Goal: Information Seeking & Learning: Learn about a topic

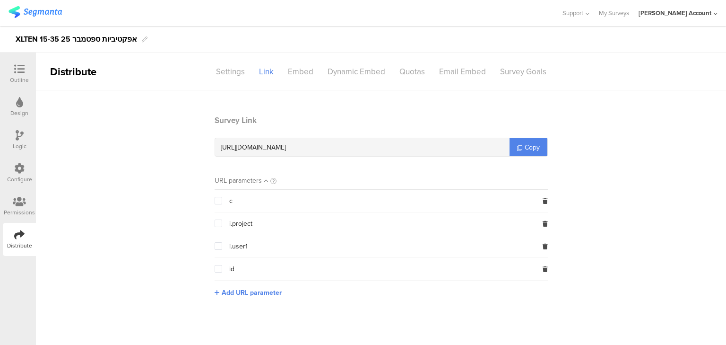
click at [17, 64] on icon at bounding box center [19, 69] width 10 height 10
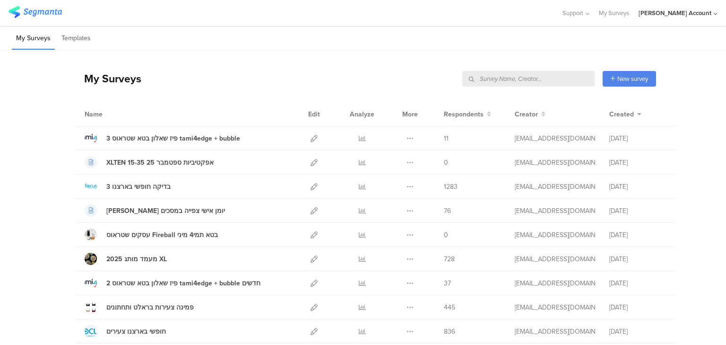
click at [558, 79] on input "text" at bounding box center [529, 79] width 132 height 16
click at [359, 209] on icon at bounding box center [362, 210] width 7 height 7
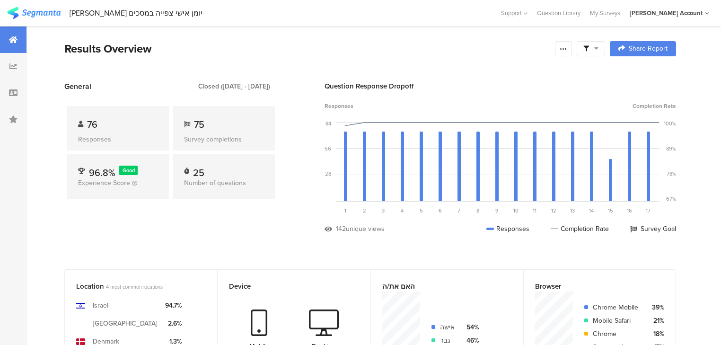
click at [85, 237] on div "General Closed (Aug 14 2025 - Aug 27 2025) 76 Responses 75 Survey completions 9…" at bounding box center [170, 164] width 213 height 167
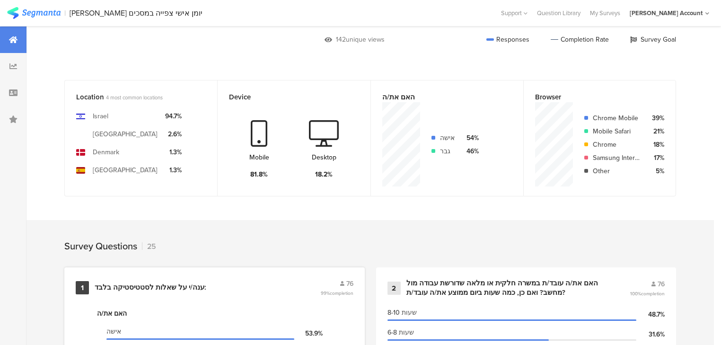
scroll to position [378, 0]
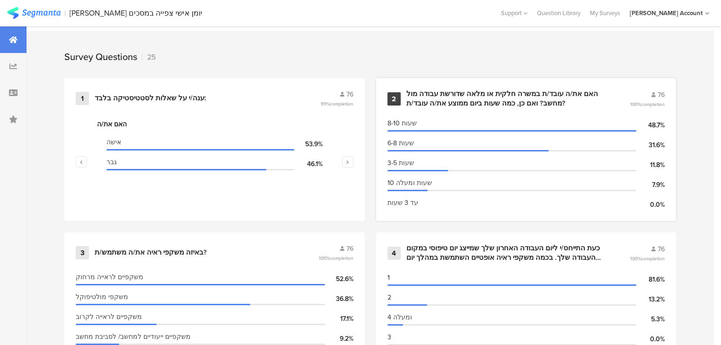
click at [438, 97] on div "האם את/ה עובד/ת במשרה חלקית או מלאה שדורשת עבודה מול מחשב? ואם כן, כמה שעות ביו…" at bounding box center [506, 98] width 201 height 18
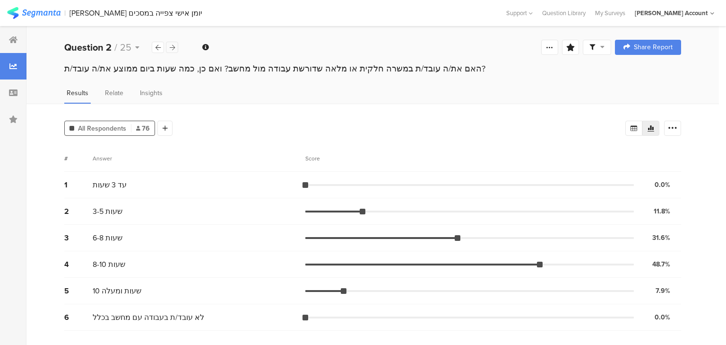
click at [175, 48] on div at bounding box center [172, 47] width 12 height 11
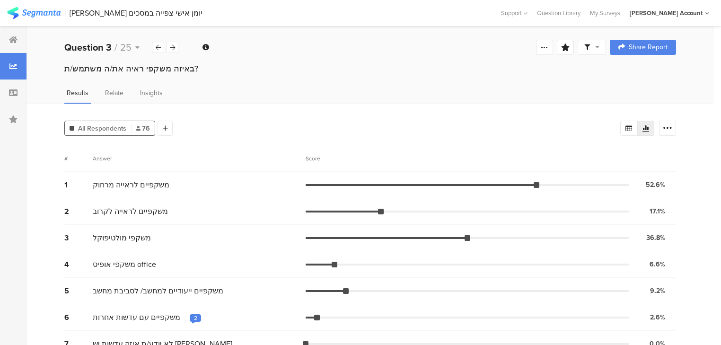
click at [311, 154] on div "Score" at bounding box center [315, 158] width 20 height 9
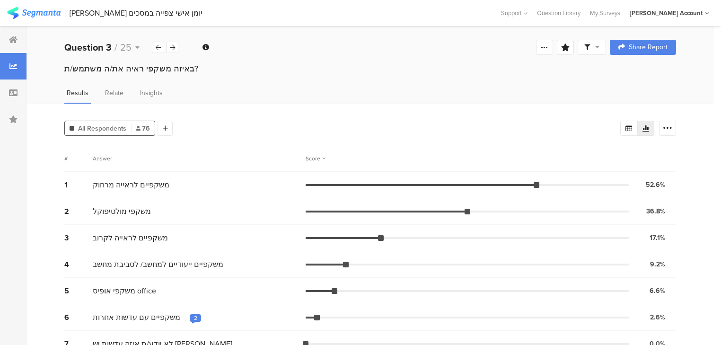
click at [194, 315] on div "2" at bounding box center [195, 318] width 3 height 8
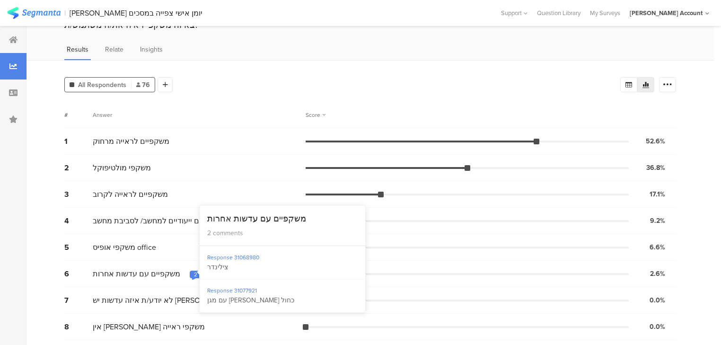
scroll to position [44, 0]
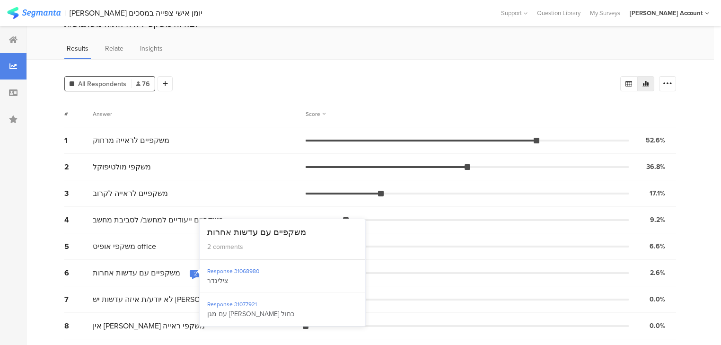
click at [46, 239] on div "All Respondents 76 Add Segment Segment markers Confidence interval Vote count #…" at bounding box center [369, 202] width 687 height 287
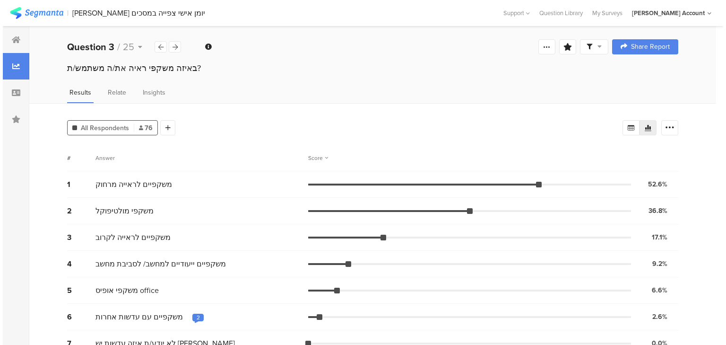
scroll to position [0, 0]
click at [172, 47] on icon at bounding box center [172, 47] width 5 height 6
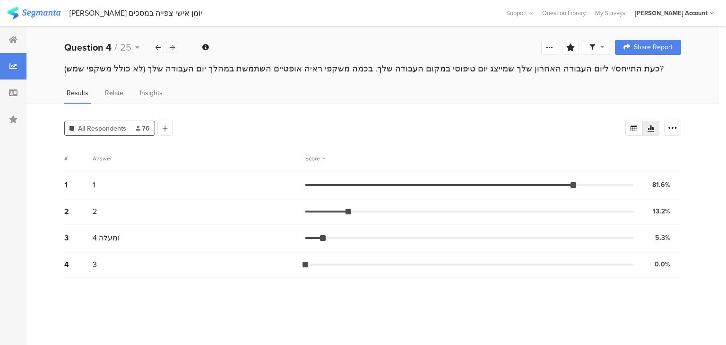
click at [172, 47] on icon at bounding box center [172, 47] width 5 height 6
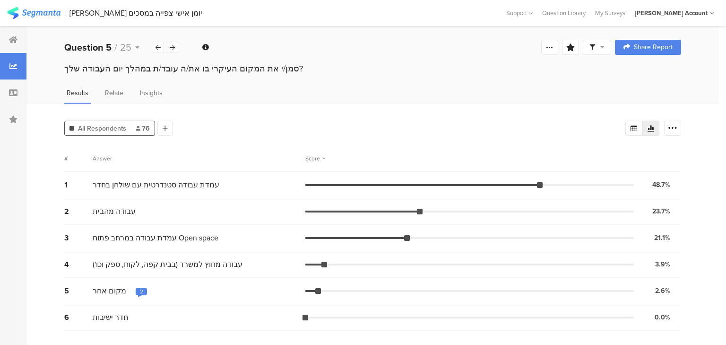
click at [41, 144] on div "All Respondents 76 Add Segment Segment markers Confidence interval Vote count #…" at bounding box center [372, 224] width 693 height 241
click at [140, 288] on div "2" at bounding box center [141, 292] width 3 height 8
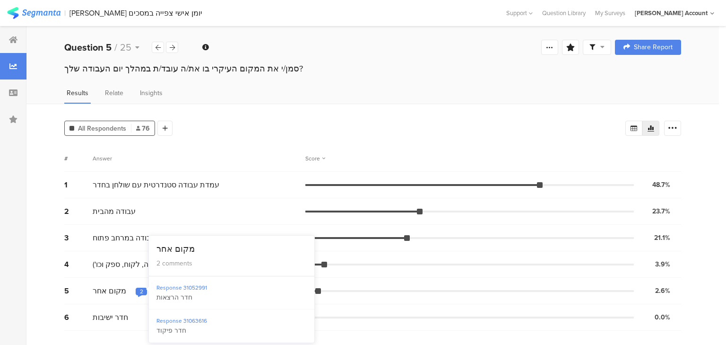
click at [50, 259] on div "All Respondents 76 Add Segment Segment markers Confidence interval Vote count #…" at bounding box center [372, 224] width 693 height 241
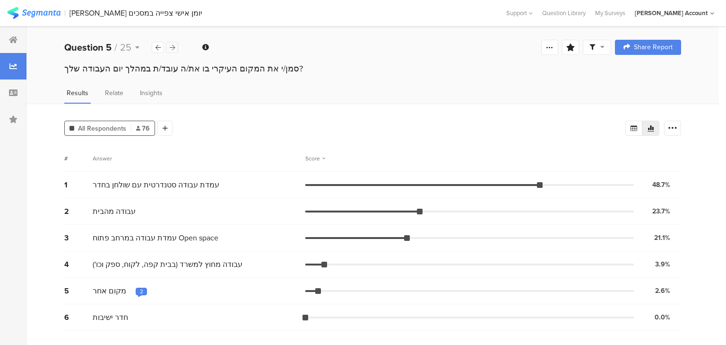
click at [175, 49] on div at bounding box center [172, 47] width 12 height 11
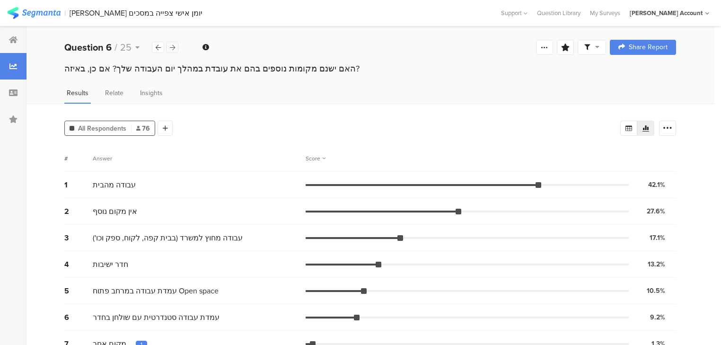
click at [175, 49] on div at bounding box center [172, 47] width 12 height 11
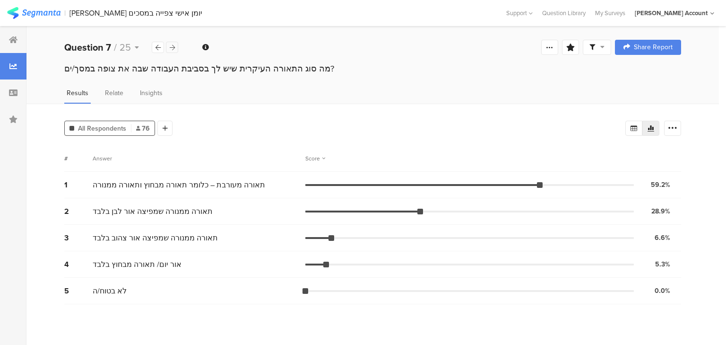
click at [172, 49] on icon at bounding box center [172, 47] width 5 height 6
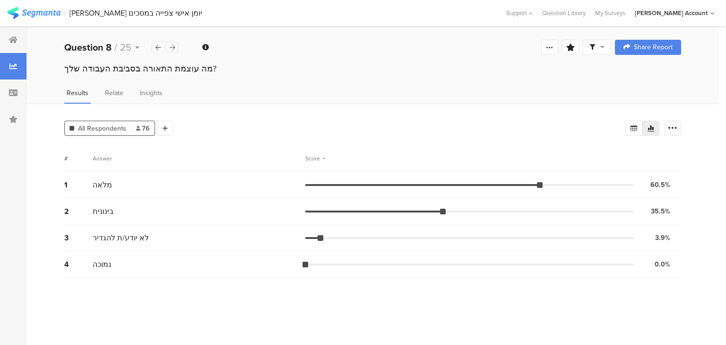
click at [172, 49] on icon at bounding box center [172, 47] width 5 height 6
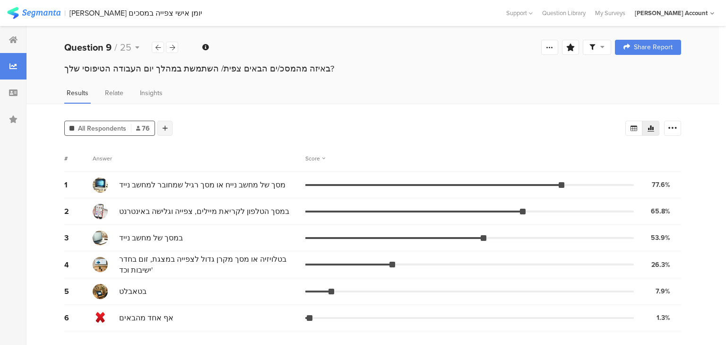
click at [166, 129] on icon at bounding box center [165, 128] width 5 height 7
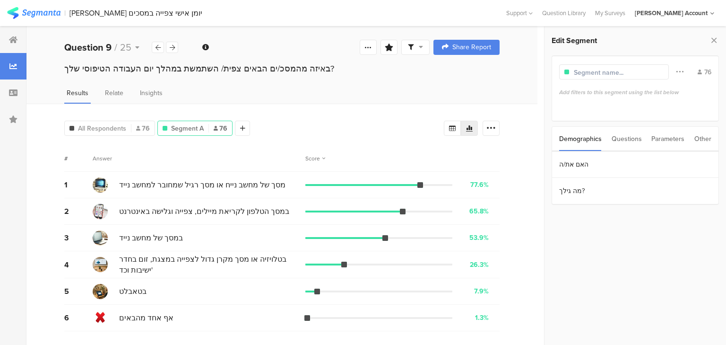
click at [622, 139] on div "Questions" at bounding box center [627, 139] width 30 height 24
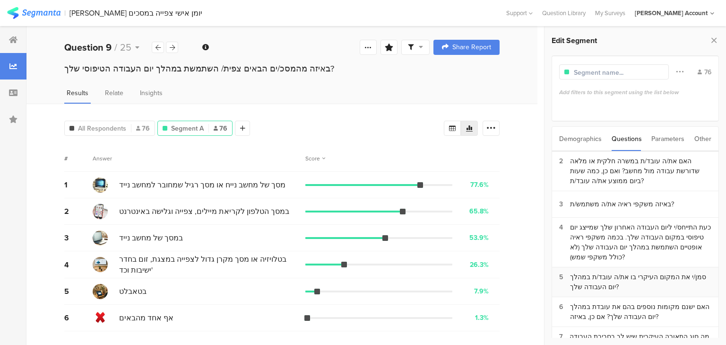
click at [585, 279] on div "סמן/י את המקום העיקרי בו את/ה עובד/ת במהלך יום העבודה שלך?" at bounding box center [640, 282] width 141 height 20
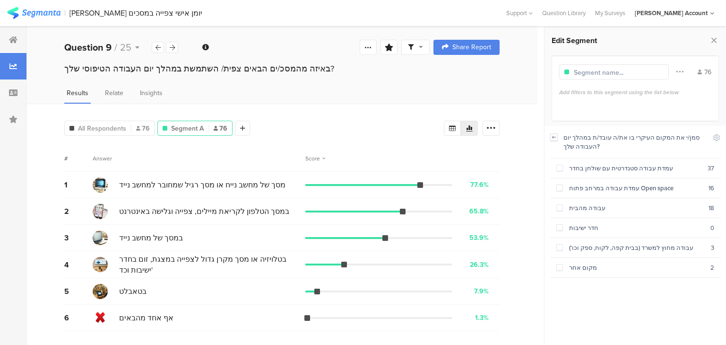
click at [553, 138] on icon at bounding box center [554, 137] width 7 height 8
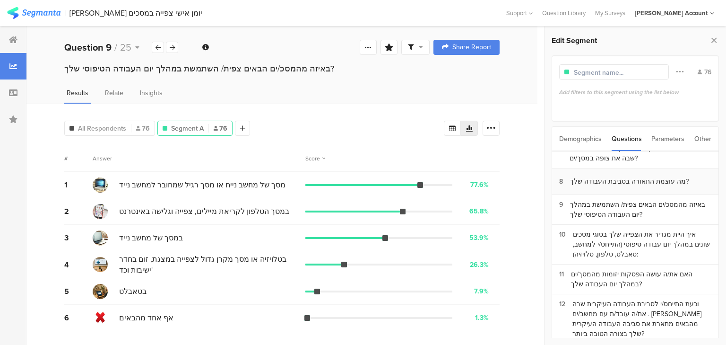
scroll to position [189, 0]
click at [605, 274] on div "האם את/ה עושה הפסקות יזומות מהמסך/ים במהלך יום העבודה שלך?" at bounding box center [641, 278] width 140 height 20
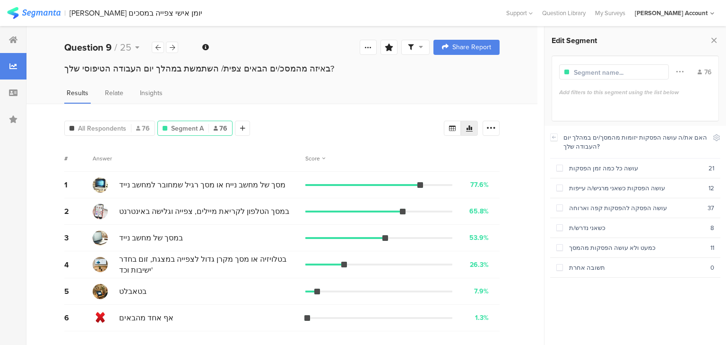
click at [550, 137] on div at bounding box center [554, 137] width 8 height 8
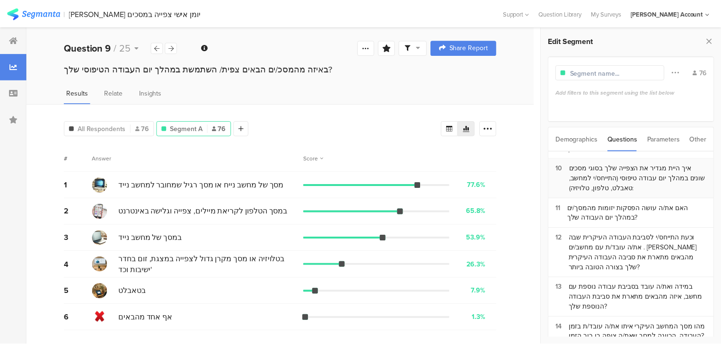
scroll to position [265, 0]
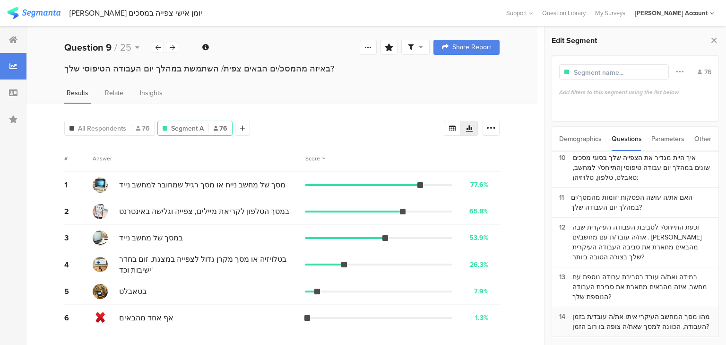
click at [617, 312] on div "מהו מסך המחשב העיקרי איתו את/ה עובד/ת בזמן העבודה, הכוונה למסך שאת/ה צופה בו רו…" at bounding box center [642, 322] width 139 height 20
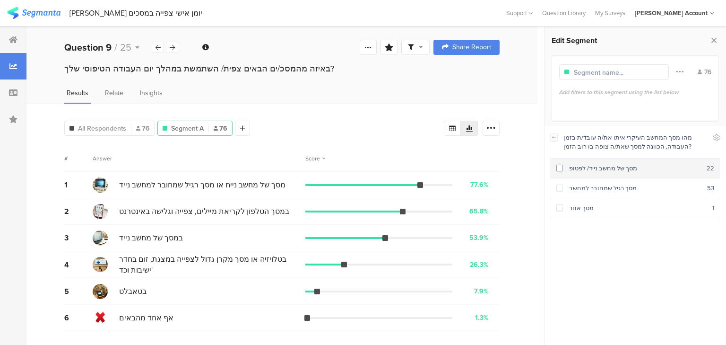
click at [585, 171] on div "מסך של מחשב נייד/ לפטופ" at bounding box center [635, 168] width 144 height 9
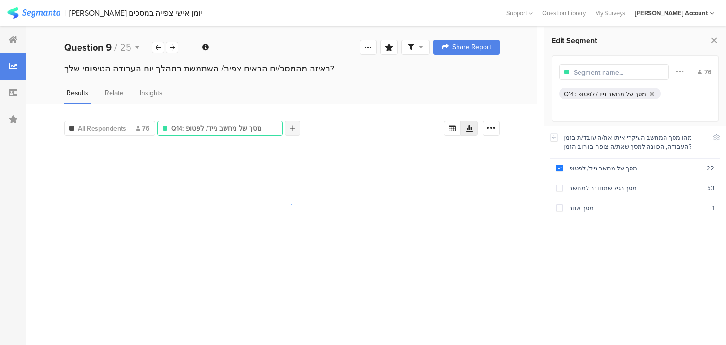
click at [290, 125] on icon at bounding box center [292, 128] width 5 height 7
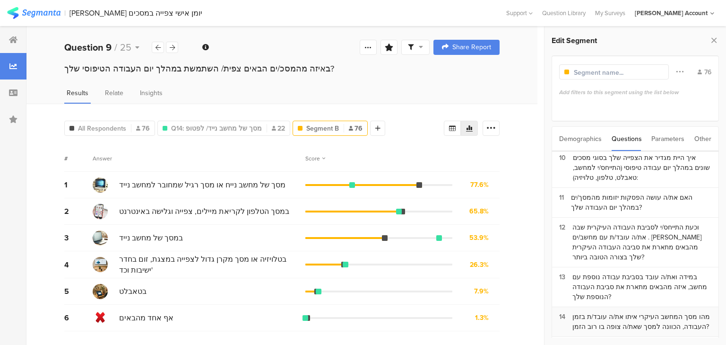
click at [654, 312] on div "מהו מסך המחשב העיקרי איתו את/ה עובד/ת בזמן העבודה, הכוונה למסך שאת/ה צופה בו רו…" at bounding box center [642, 322] width 139 height 20
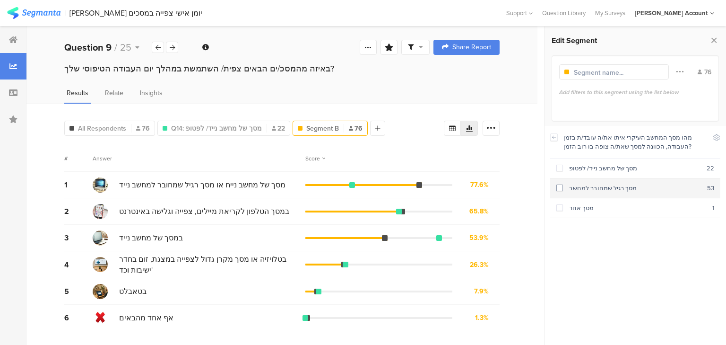
click at [603, 189] on div "מסך רגיל שמחובר למחשב" at bounding box center [635, 187] width 144 height 9
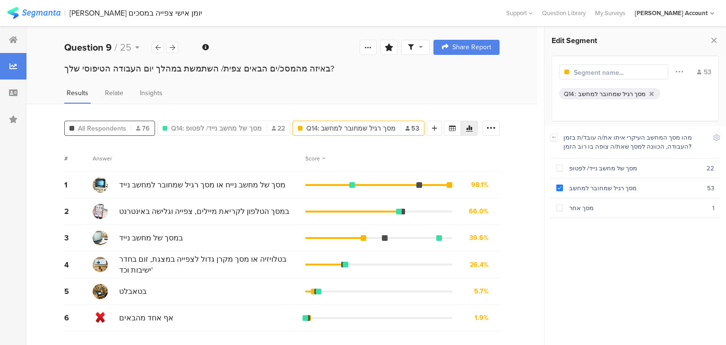
click at [107, 126] on span "All Respondents" at bounding box center [102, 128] width 48 height 10
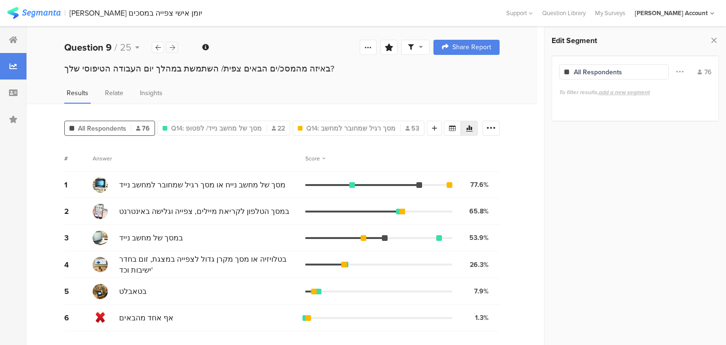
click at [175, 47] on div at bounding box center [172, 47] width 12 height 11
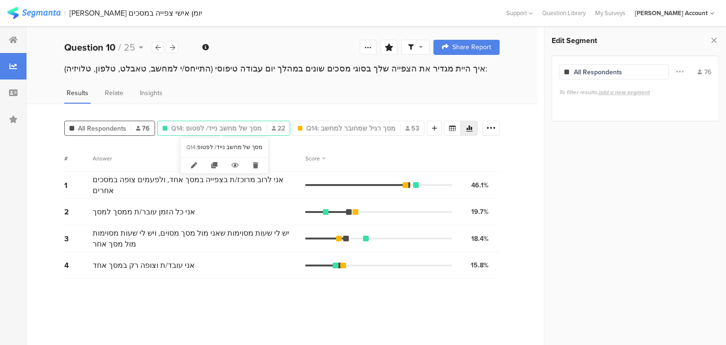
click at [201, 123] on span "Q14: מסך של מחשב נייד/ לפטופ" at bounding box center [216, 128] width 91 height 10
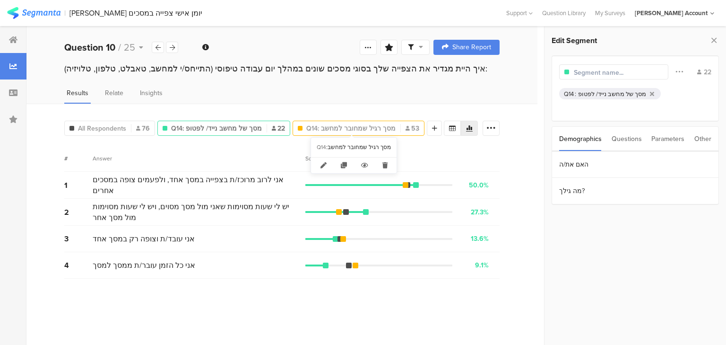
click at [315, 128] on span "Q14: מסך רגיל שמחובר למחשב" at bounding box center [350, 128] width 89 height 10
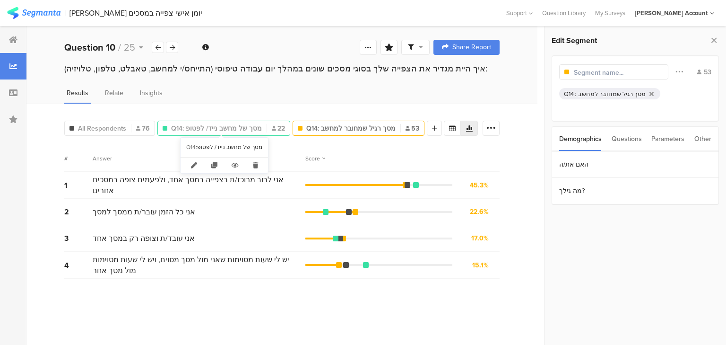
click at [220, 123] on span "Q14: מסך של מחשב נייד/ לפטופ" at bounding box center [216, 128] width 91 height 10
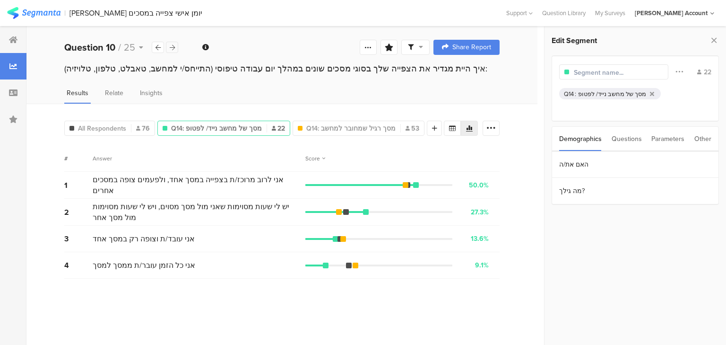
click at [172, 50] on icon at bounding box center [172, 47] width 5 height 6
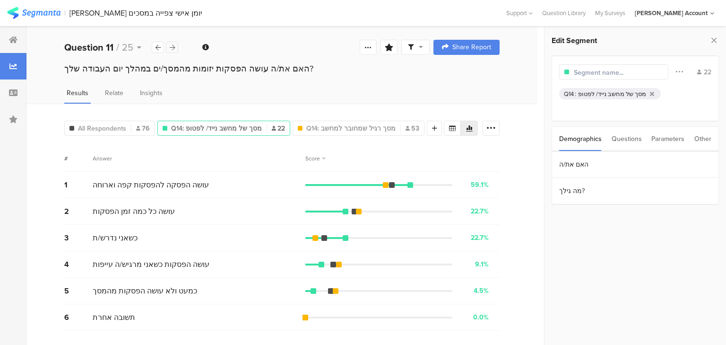
click at [172, 50] on icon at bounding box center [172, 47] width 5 height 6
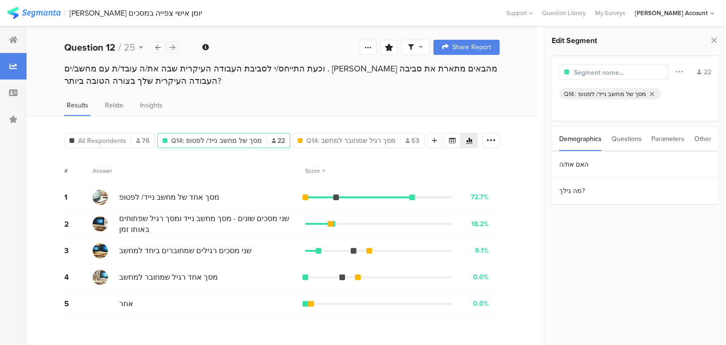
click at [172, 50] on icon at bounding box center [172, 47] width 5 height 6
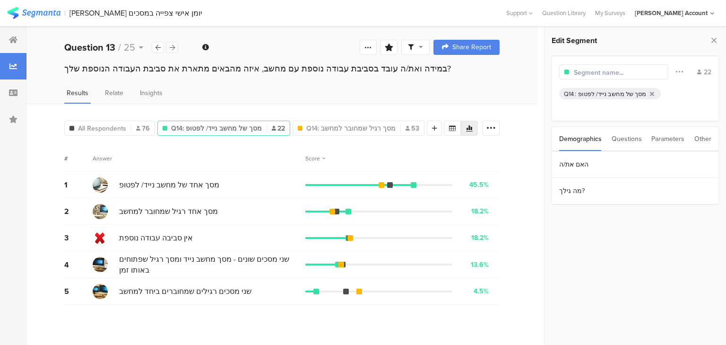
click at [172, 50] on icon at bounding box center [172, 47] width 5 height 6
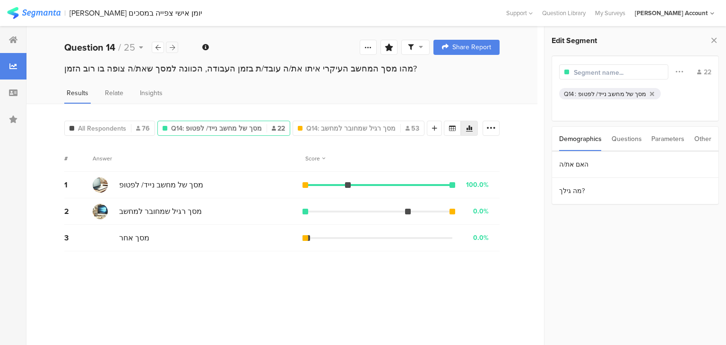
click at [172, 50] on icon at bounding box center [172, 47] width 5 height 6
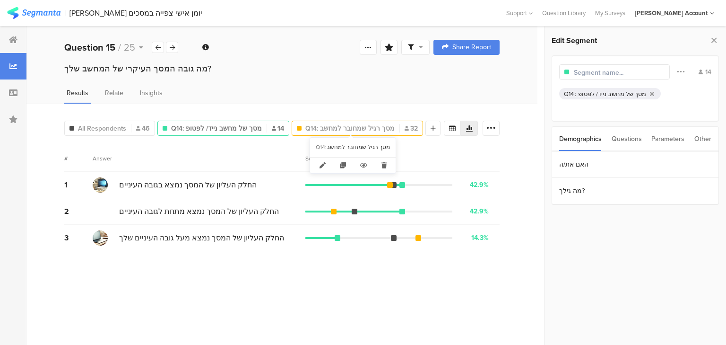
click at [362, 127] on span "Q14: מסך רגיל שמחובר למחשב" at bounding box center [349, 128] width 89 height 10
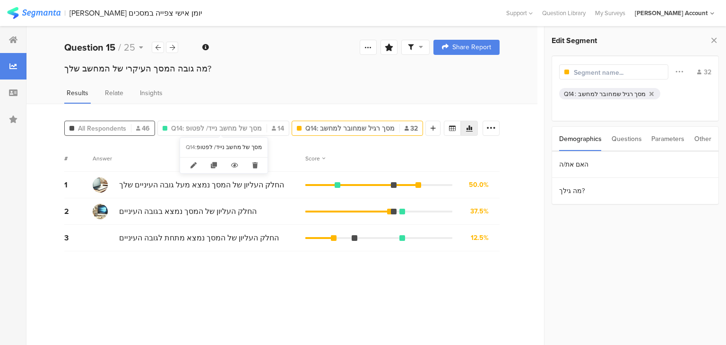
click at [105, 127] on span "All Respondents" at bounding box center [102, 128] width 48 height 10
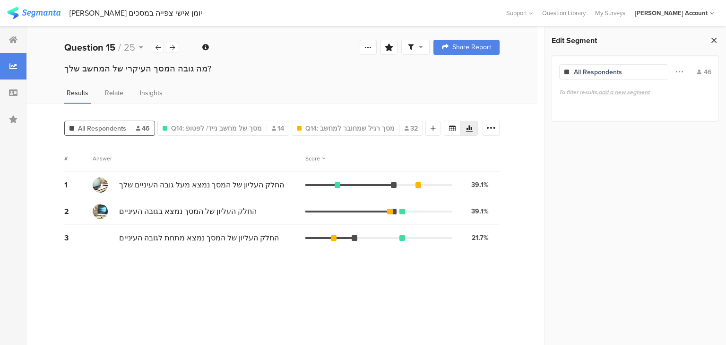
click at [711, 38] on icon at bounding box center [714, 40] width 10 height 13
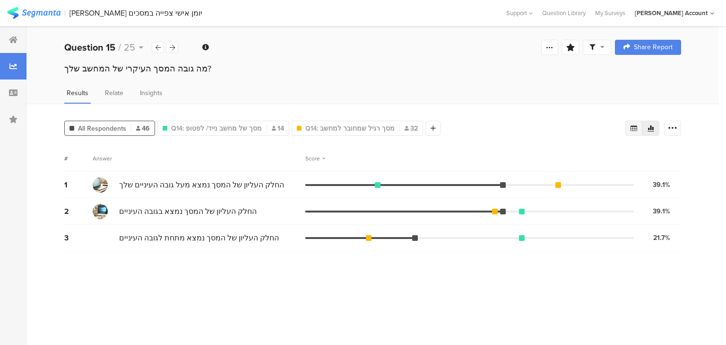
click at [632, 125] on icon at bounding box center [634, 128] width 7 height 6
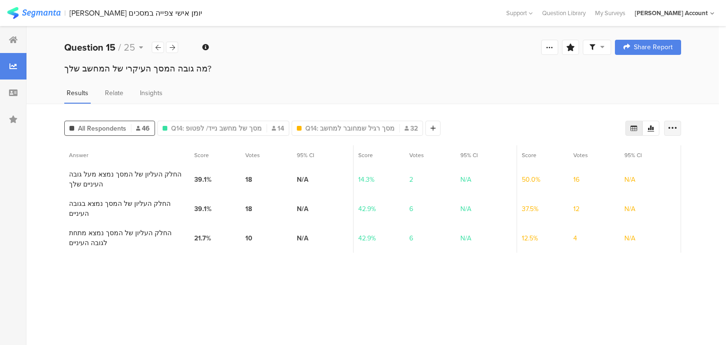
click at [673, 127] on icon at bounding box center [672, 127] width 9 height 9
click at [582, 154] on span "Export as Excel" at bounding box center [581, 154] width 45 height 9
click at [161, 47] on div at bounding box center [158, 47] width 12 height 11
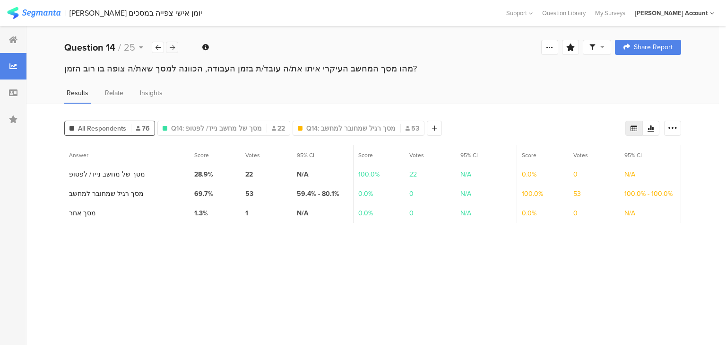
click at [172, 48] on icon at bounding box center [172, 47] width 5 height 6
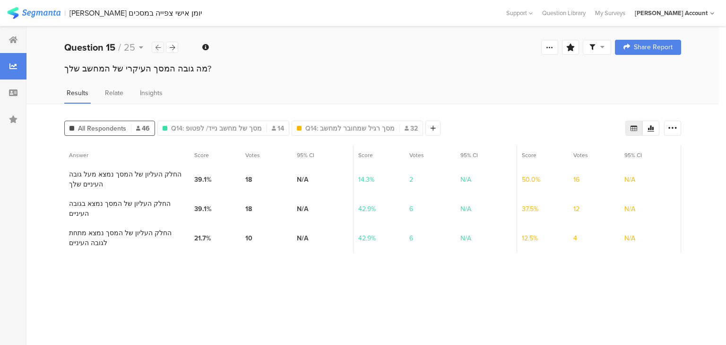
click at [157, 47] on icon at bounding box center [158, 47] width 5 height 6
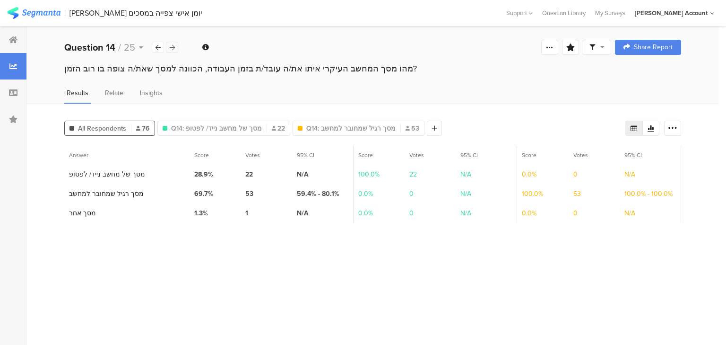
click at [171, 49] on icon at bounding box center [172, 47] width 5 height 6
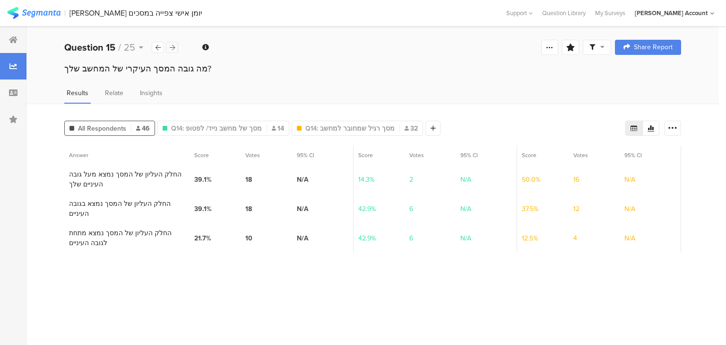
click at [171, 49] on icon at bounding box center [172, 47] width 5 height 6
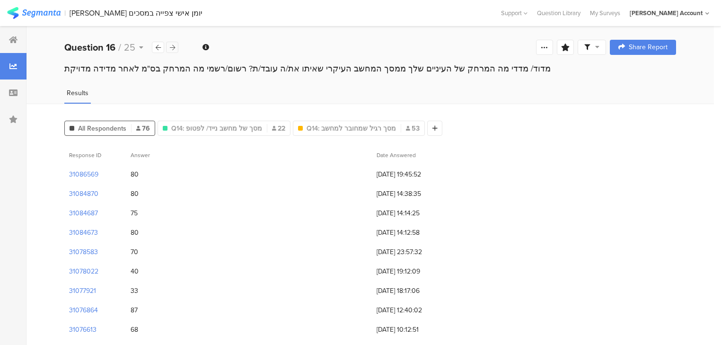
click at [171, 49] on icon at bounding box center [172, 47] width 5 height 6
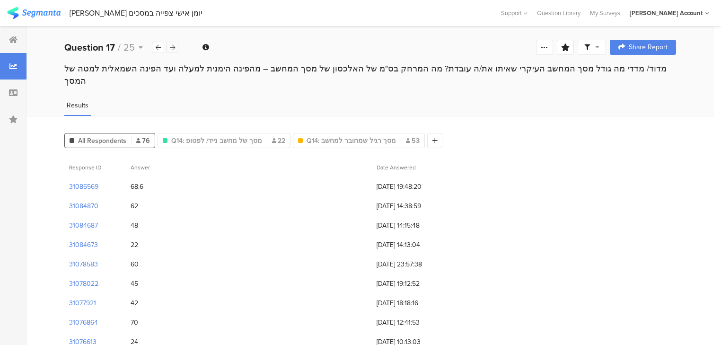
click at [171, 49] on icon at bounding box center [172, 47] width 5 height 6
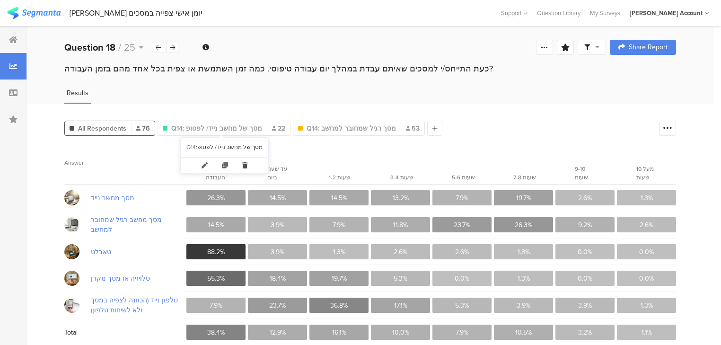
click at [242, 163] on icon at bounding box center [244, 165] width 19 height 16
click at [242, 163] on icon at bounding box center [243, 165] width 19 height 16
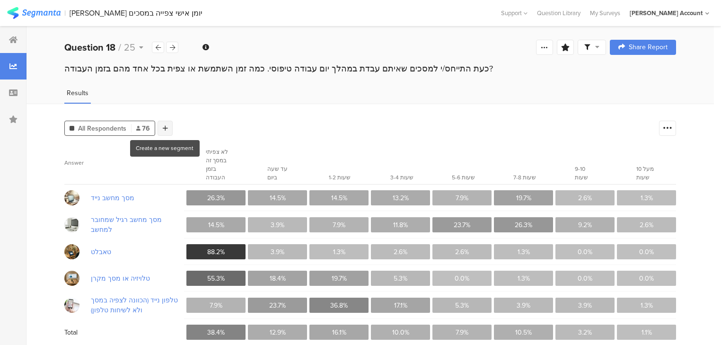
click at [163, 126] on icon at bounding box center [165, 128] width 5 height 7
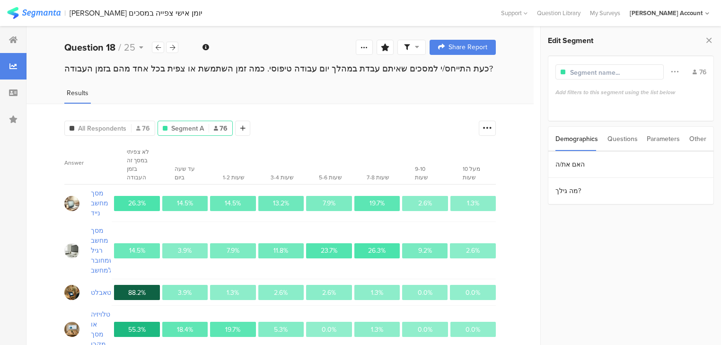
click at [619, 137] on div "Questions" at bounding box center [622, 139] width 30 height 24
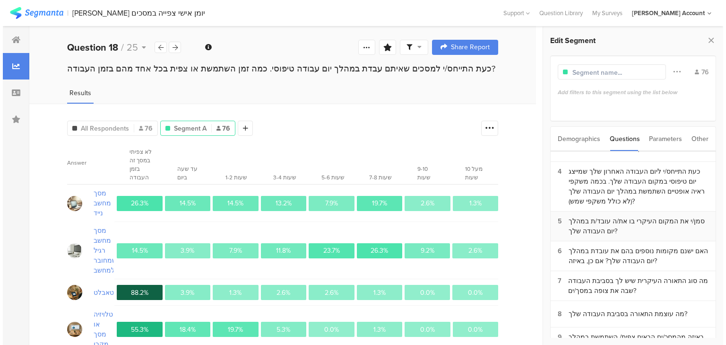
scroll to position [76, 0]
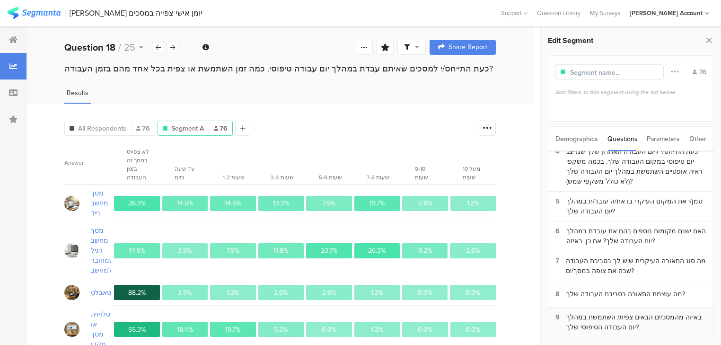
click at [609, 319] on div "באיזה מהמסכ/ים הבאים צפית/ השתמשת במהלך יום העבודה הטיפוסי שלך?" at bounding box center [636, 322] width 140 height 20
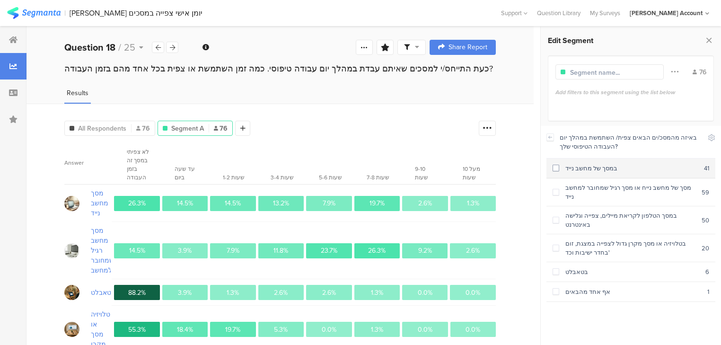
click at [567, 169] on div "במסך של מחשב נייד" at bounding box center [631, 168] width 145 height 9
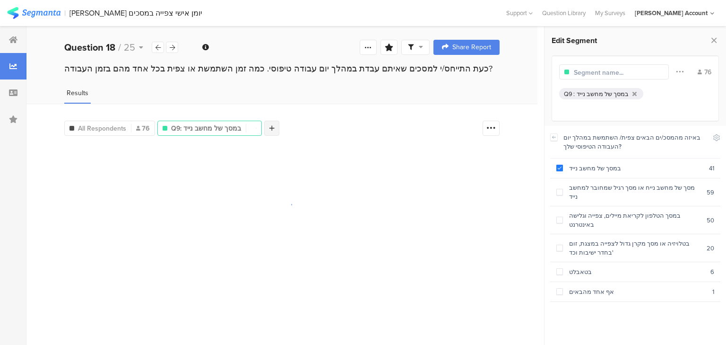
click at [272, 124] on div at bounding box center [271, 128] width 15 height 15
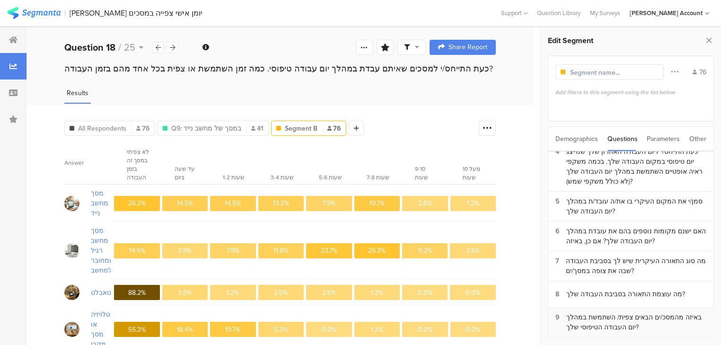
click at [607, 312] on div "באיזה מהמסכ/ים הבאים צפית/ השתמשת במהלך יום העבודה הטיפוסי שלך?" at bounding box center [636, 322] width 140 height 20
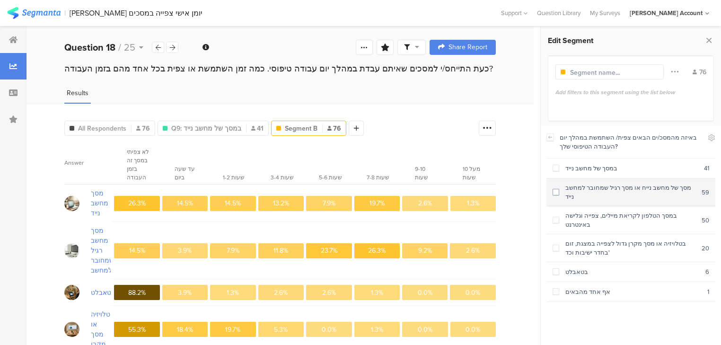
click at [580, 186] on div "מסך של מחשב נייח או מסך רגיל שמחובר למחשב נייד" at bounding box center [630, 192] width 142 height 18
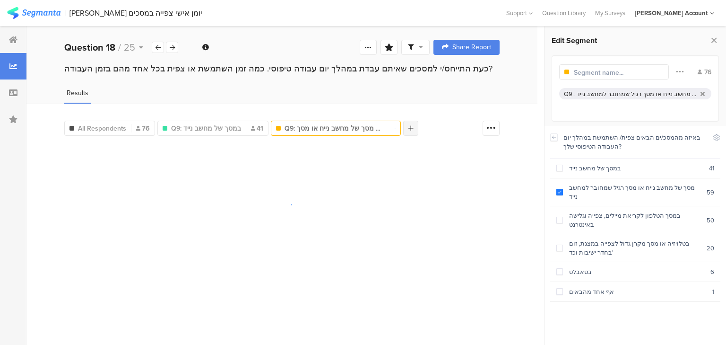
click at [409, 128] on icon at bounding box center [411, 128] width 5 height 7
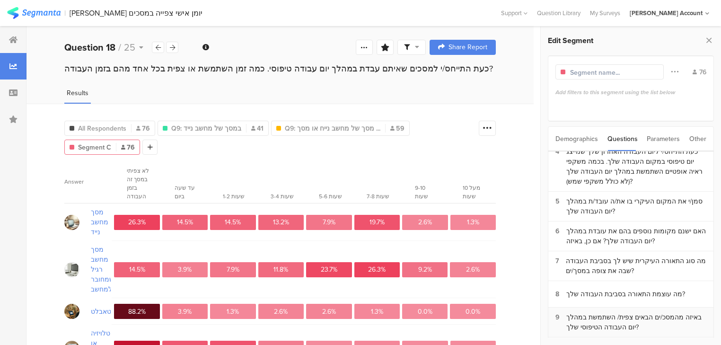
click at [628, 316] on div "באיזה מהמסכ/ים הבאים צפית/ השתמשת במהלך יום העבודה הטיפוסי שלך?" at bounding box center [636, 322] width 140 height 20
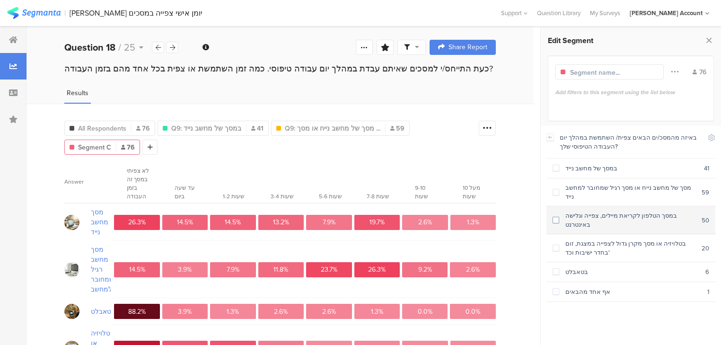
click at [607, 211] on div "במסך הטלפון לקריאת מיילים, צפייה וגלישה באינטרנט" at bounding box center [630, 220] width 142 height 18
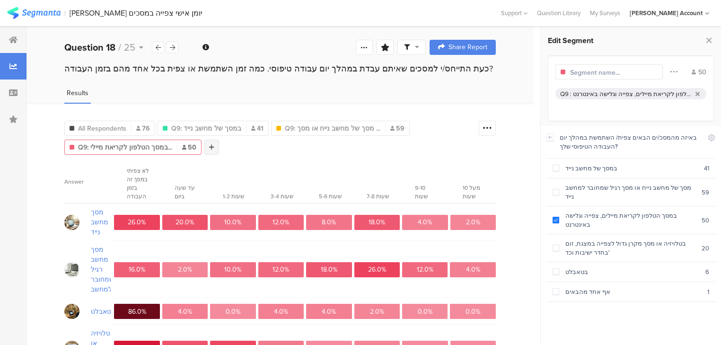
click at [204, 142] on div at bounding box center [211, 147] width 15 height 15
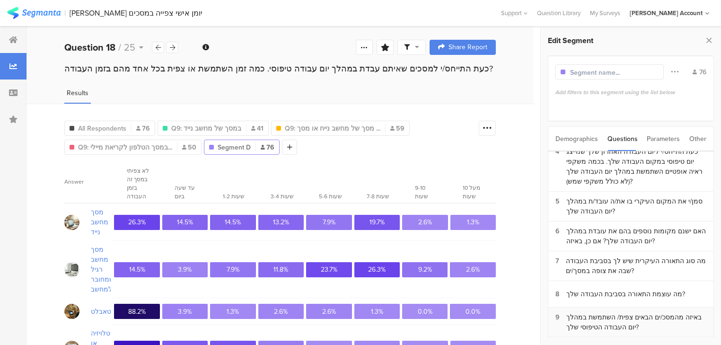
click at [626, 318] on div "באיזה מהמסכ/ים הבאים צפית/ השתמשת במהלך יום העבודה הטיפוסי שלך?" at bounding box center [636, 322] width 140 height 20
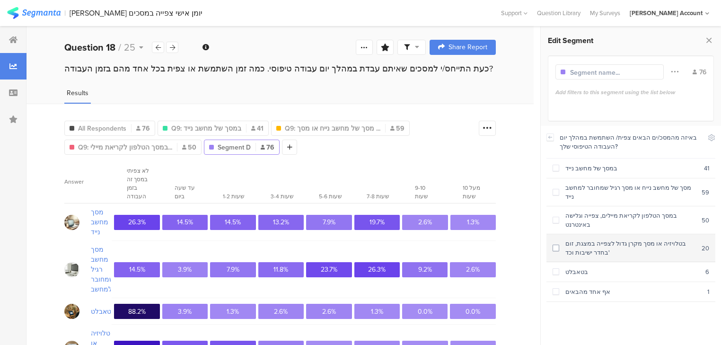
click at [595, 239] on div "בטלויזיה או מסך מקרן גדול לצפייה במצגת, זום בחדר ישיבות וכד'" at bounding box center [630, 248] width 142 height 18
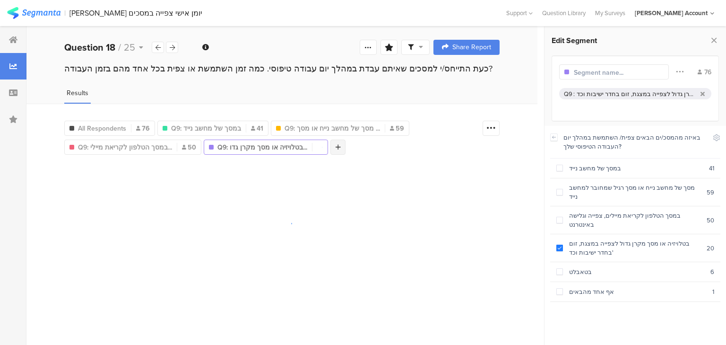
click at [333, 146] on div at bounding box center [338, 147] width 15 height 15
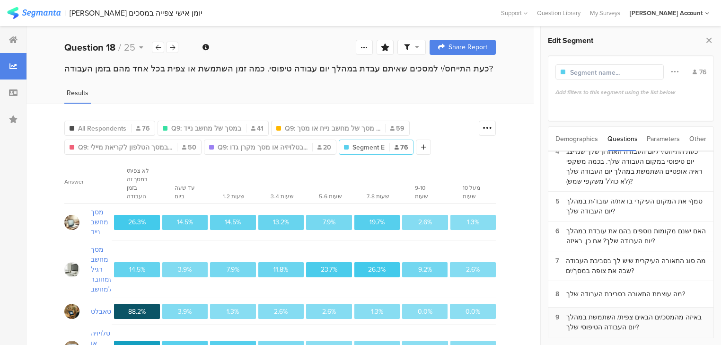
click at [611, 320] on div "באיזה מהמסכ/ים הבאים צפית/ השתמשת במהלך יום העבודה הטיפוסי שלך?" at bounding box center [636, 322] width 140 height 20
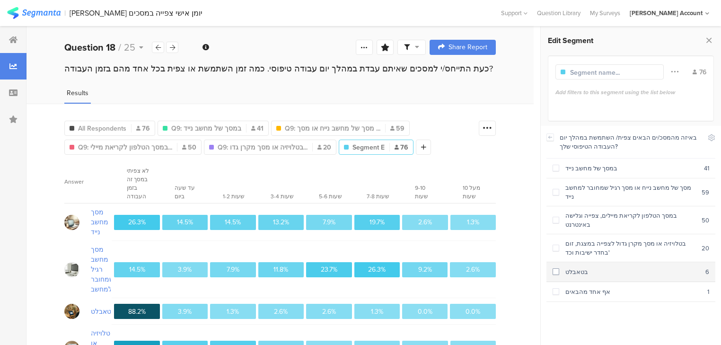
click at [571, 267] on div "בטאבלט" at bounding box center [632, 271] width 146 height 9
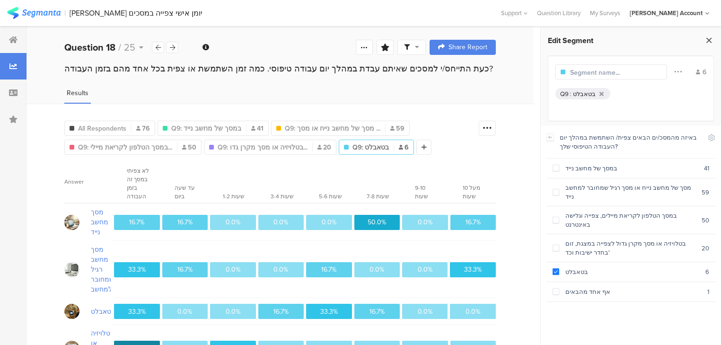
click at [712, 42] on icon at bounding box center [709, 40] width 10 height 13
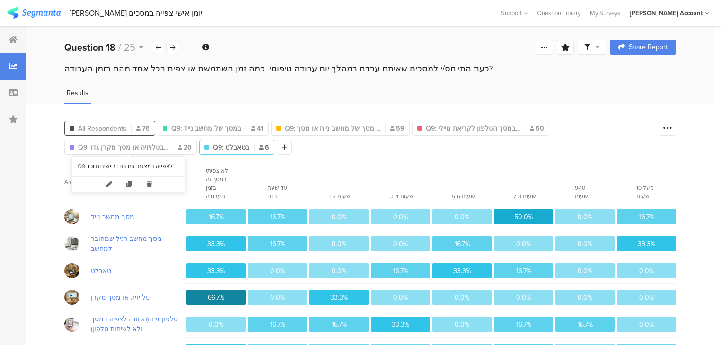
click at [89, 125] on span "All Respondents" at bounding box center [102, 128] width 48 height 10
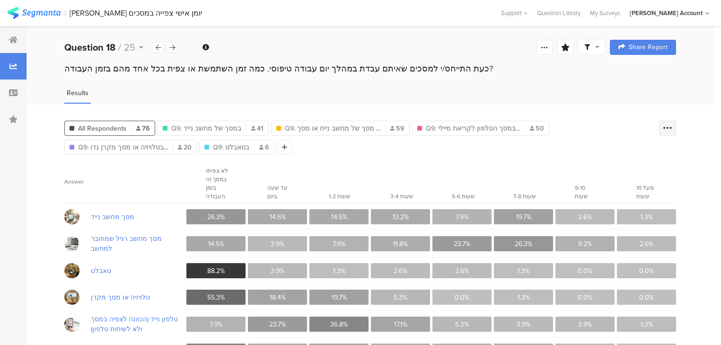
click at [671, 125] on icon at bounding box center [667, 127] width 9 height 9
click at [577, 195] on span "Export as Excel" at bounding box center [581, 194] width 45 height 9
click at [229, 147] on span "Q9: בטאבלט" at bounding box center [231, 147] width 36 height 10
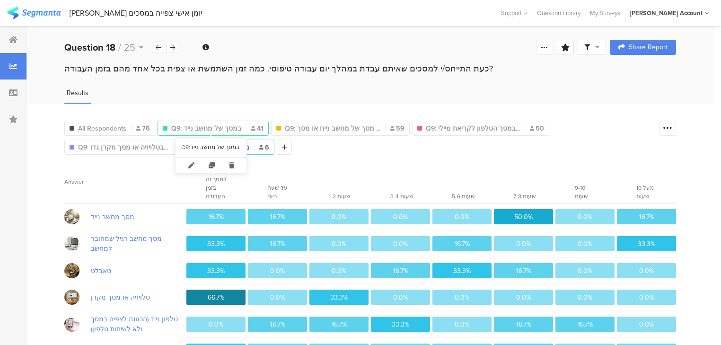
click at [208, 123] on span "Q9: במסך של מחשב נייד" at bounding box center [206, 128] width 70 height 10
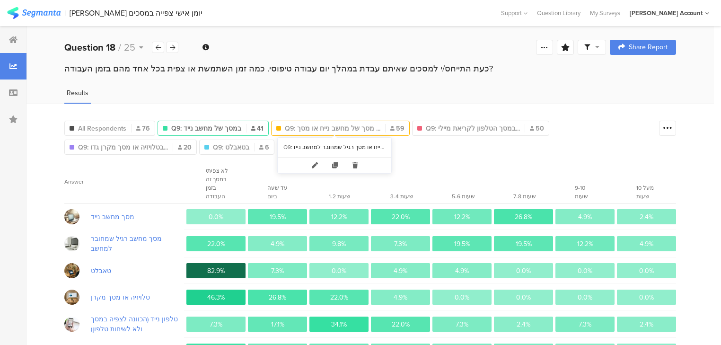
click at [316, 126] on span "Q9: מסך של מחשב נייח או מסך ..." at bounding box center [333, 128] width 96 height 10
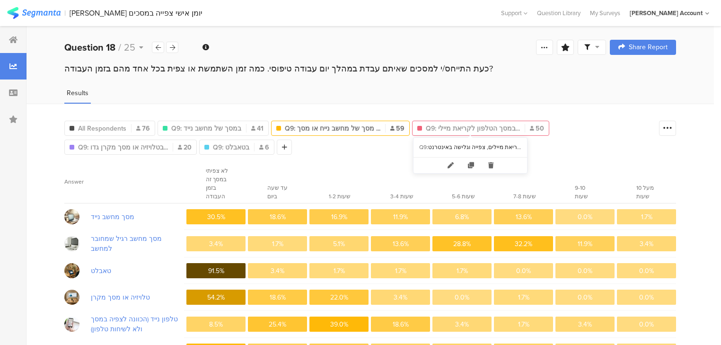
click at [434, 129] on span "Q9: במסך הטלפון לקריאת מיילי..." at bounding box center [473, 128] width 94 height 10
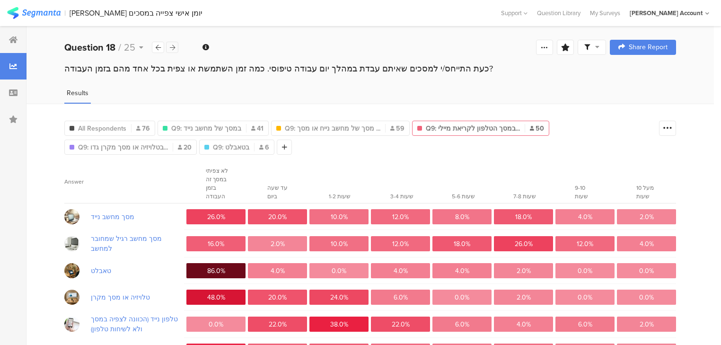
click at [171, 47] on icon at bounding box center [172, 47] width 5 height 6
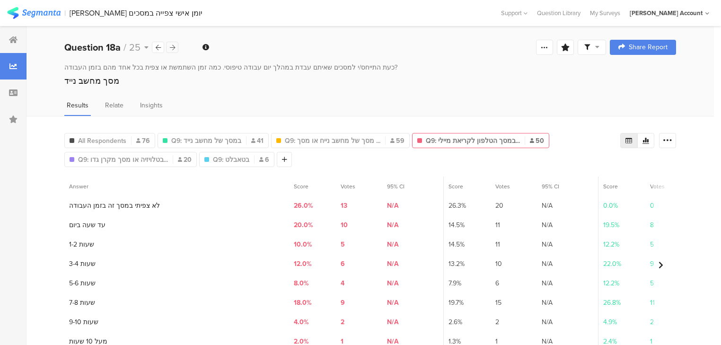
click at [174, 44] on div at bounding box center [172, 47] width 12 height 11
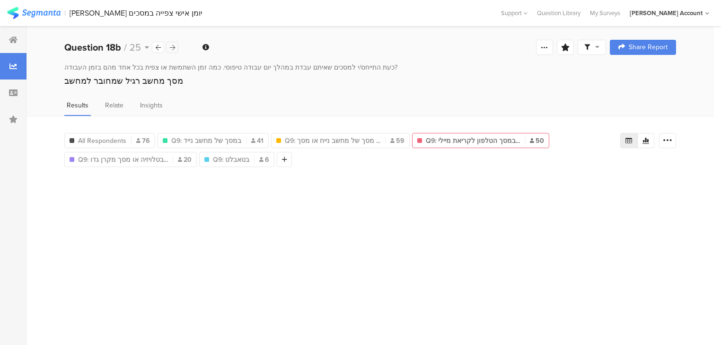
click at [174, 44] on icon at bounding box center [172, 47] width 5 height 6
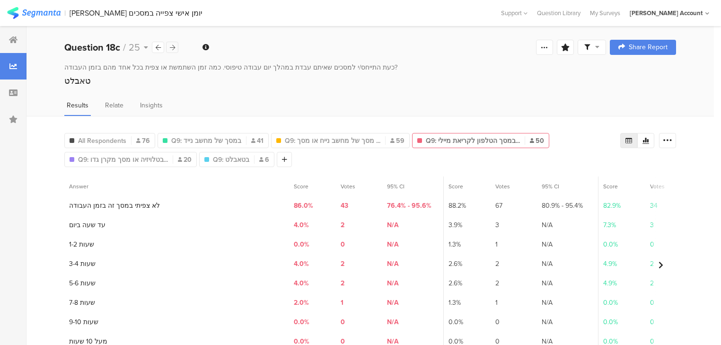
click at [174, 44] on icon at bounding box center [172, 47] width 5 height 6
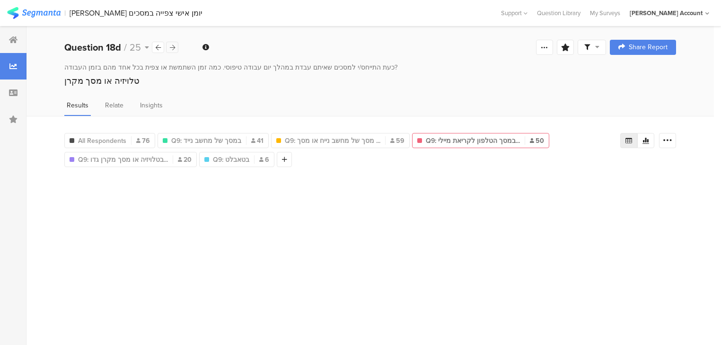
click at [174, 44] on icon at bounding box center [172, 47] width 5 height 6
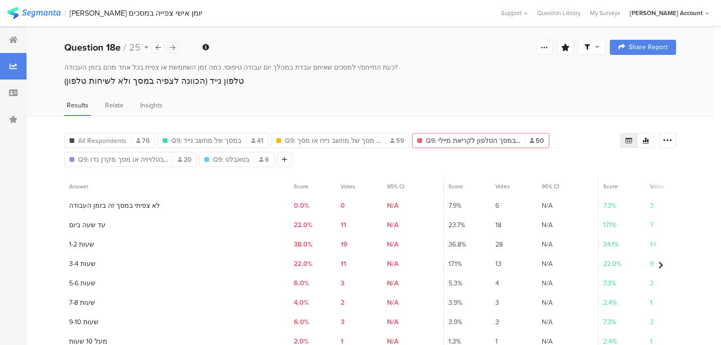
click at [174, 44] on icon at bounding box center [172, 47] width 5 height 6
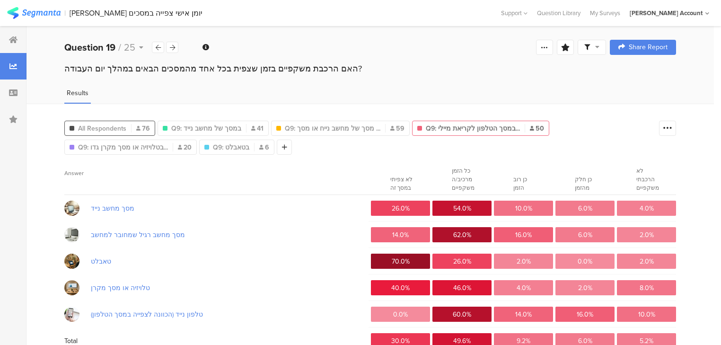
click at [119, 129] on span "All Respondents" at bounding box center [102, 128] width 48 height 10
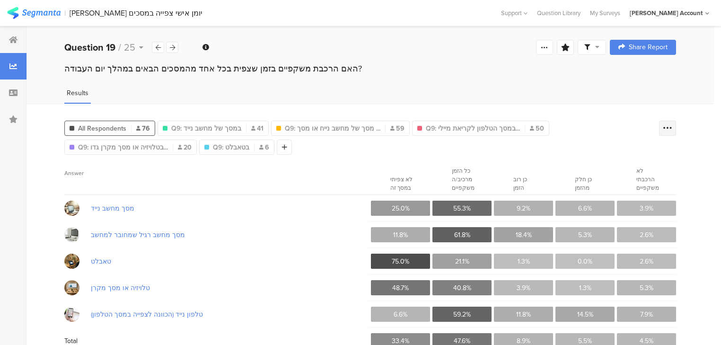
click at [669, 129] on icon at bounding box center [667, 127] width 9 height 9
click at [587, 194] on span "Export as Excel" at bounding box center [581, 194] width 45 height 9
click at [249, 174] on span "Answer" at bounding box center [212, 180] width 297 height 22
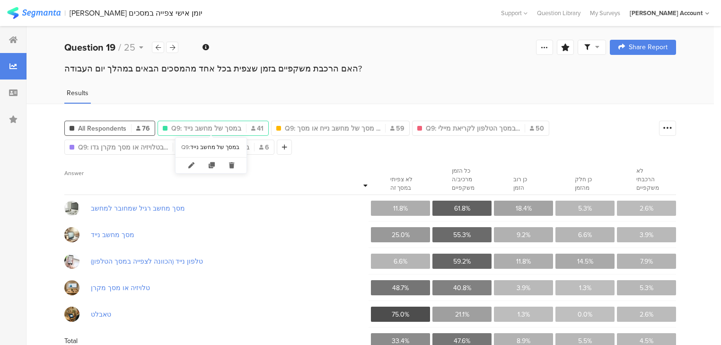
click at [199, 123] on span "Q9: במסך של מחשב נייד" at bounding box center [206, 128] width 70 height 10
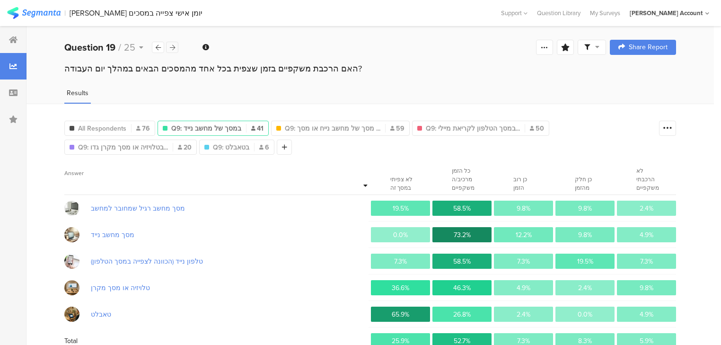
click at [171, 46] on icon at bounding box center [172, 47] width 5 height 6
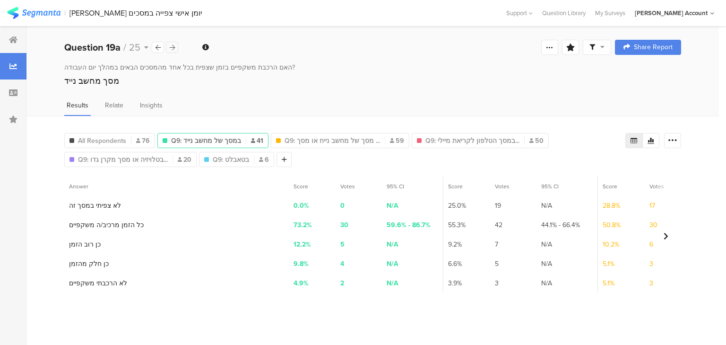
click at [171, 46] on icon at bounding box center [172, 47] width 5 height 6
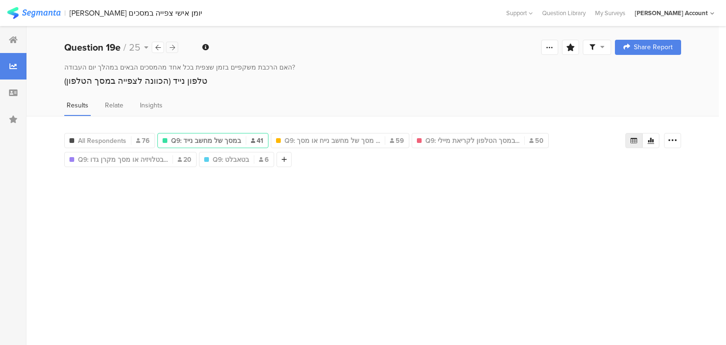
click at [171, 46] on icon at bounding box center [172, 47] width 5 height 6
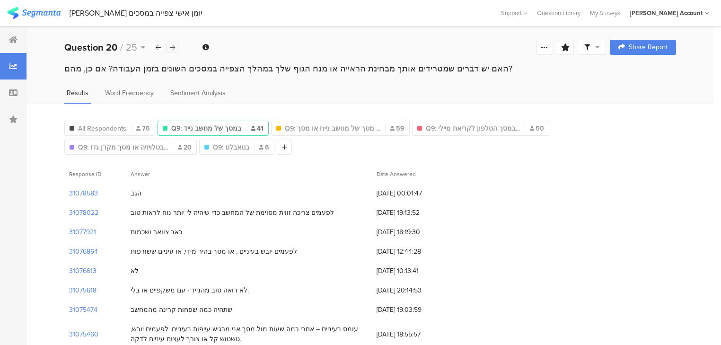
click at [171, 46] on icon at bounding box center [172, 47] width 5 height 6
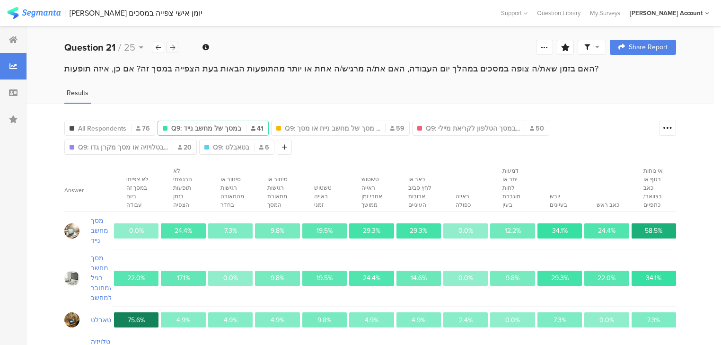
click at [171, 46] on icon at bounding box center [172, 47] width 5 height 6
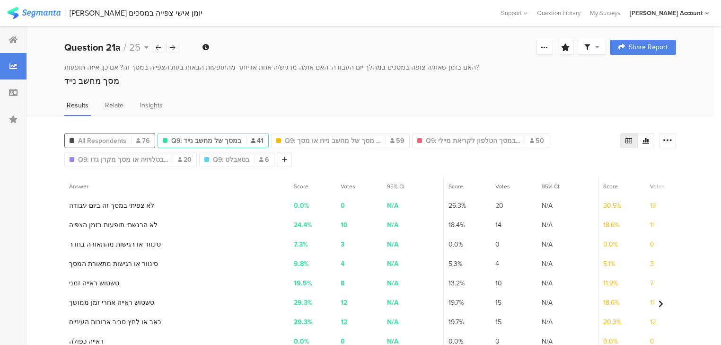
click at [100, 138] on span "All Respondents" at bounding box center [102, 141] width 48 height 10
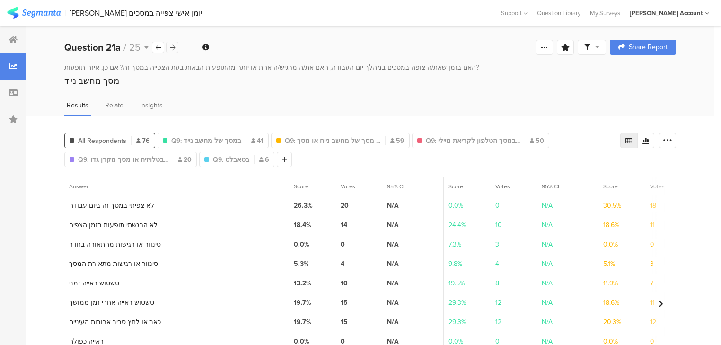
click at [174, 46] on icon at bounding box center [172, 47] width 5 height 6
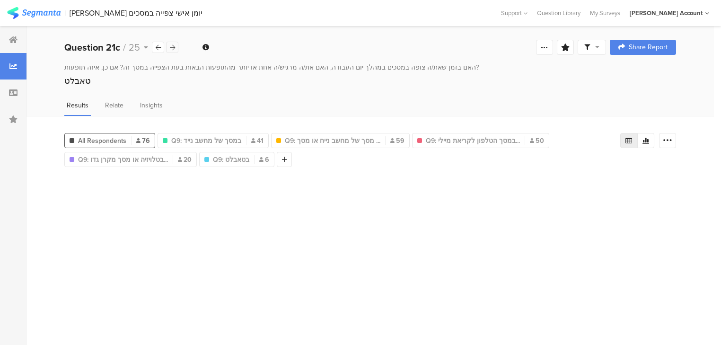
click at [174, 46] on icon at bounding box center [172, 47] width 5 height 6
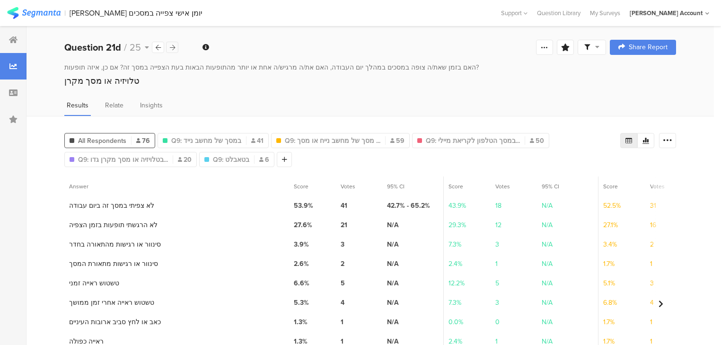
click at [174, 46] on icon at bounding box center [172, 47] width 5 height 6
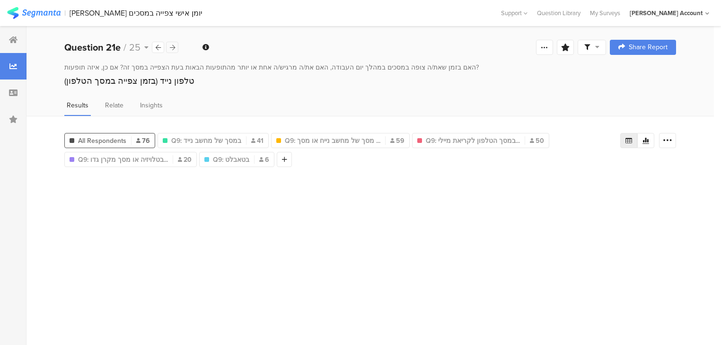
click at [174, 46] on icon at bounding box center [172, 47] width 5 height 6
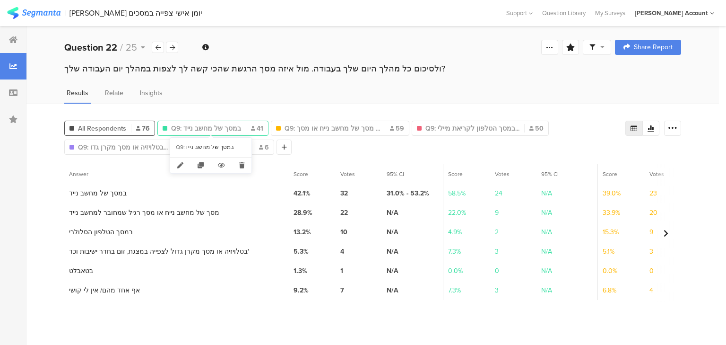
click at [191, 124] on span "Q9: במסך של מחשב נייד" at bounding box center [206, 128] width 70 height 10
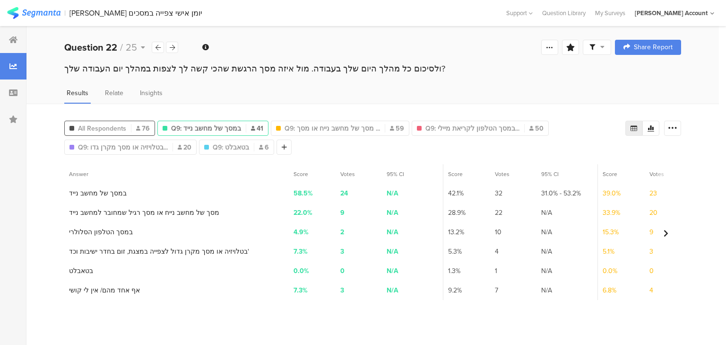
click at [102, 126] on span "All Respondents" at bounding box center [102, 128] width 48 height 10
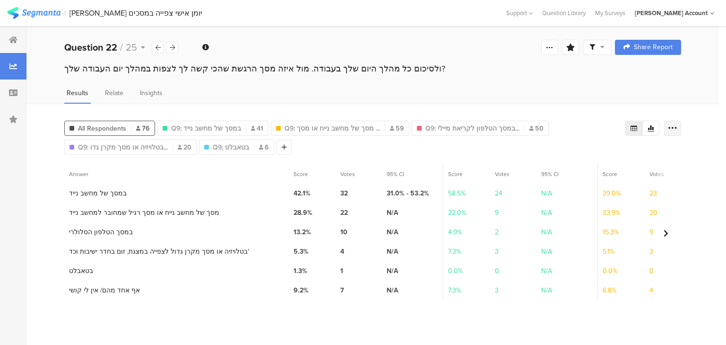
click at [675, 127] on icon at bounding box center [672, 127] width 9 height 9
click at [586, 152] on span "Export as Excel" at bounding box center [581, 154] width 45 height 9
click at [172, 43] on div at bounding box center [172, 47] width 12 height 11
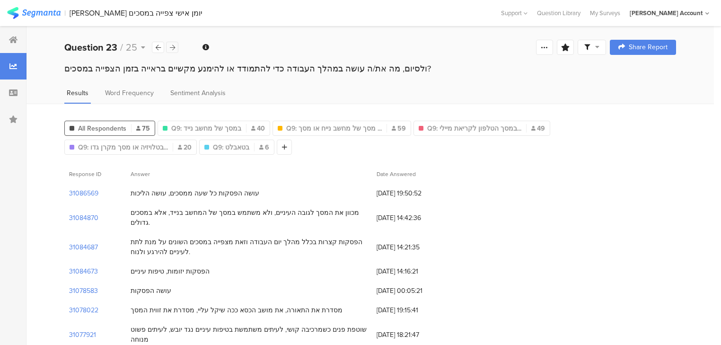
click at [172, 43] on div at bounding box center [172, 47] width 12 height 11
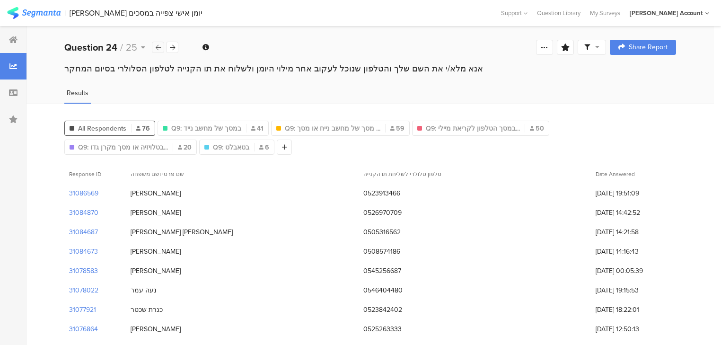
click at [154, 47] on div at bounding box center [158, 47] width 12 height 11
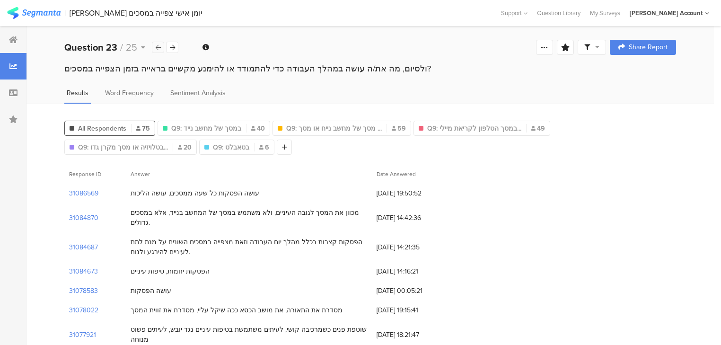
click at [154, 47] on div at bounding box center [158, 47] width 12 height 11
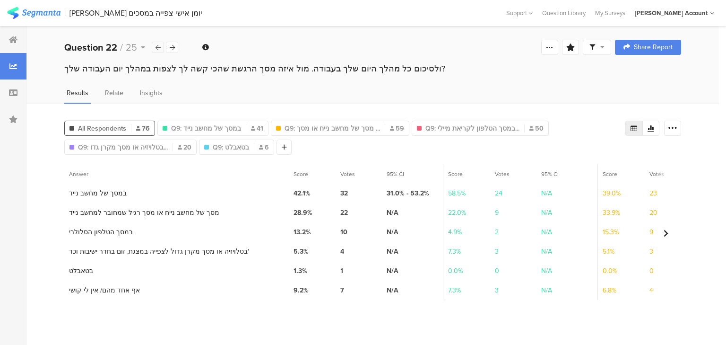
click at [154, 47] on div at bounding box center [158, 47] width 12 height 11
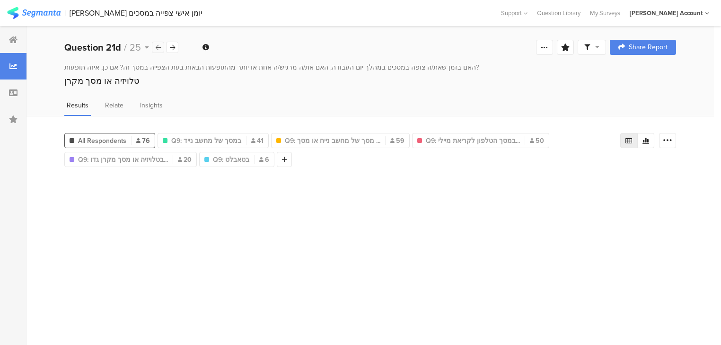
click at [154, 47] on div at bounding box center [158, 47] width 12 height 11
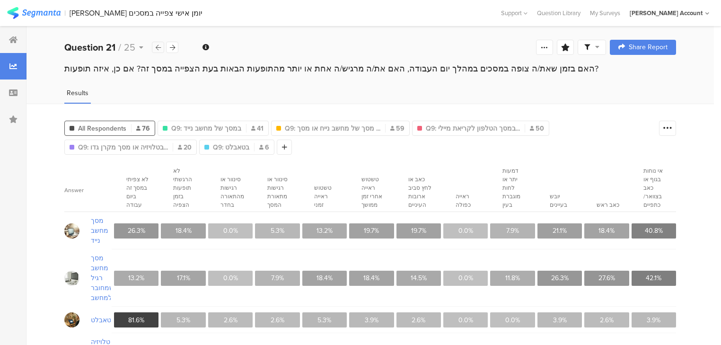
click at [154, 47] on div at bounding box center [158, 47] width 12 height 11
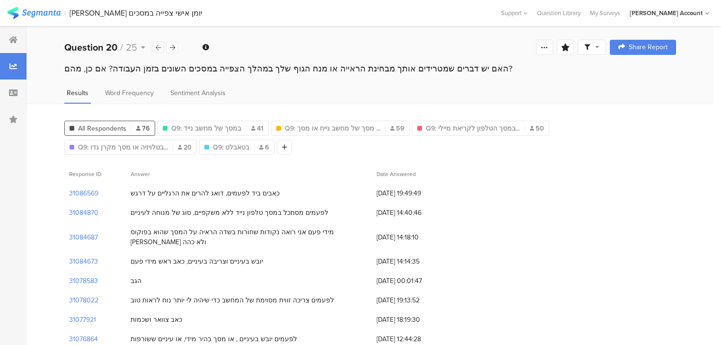
click at [154, 47] on div at bounding box center [158, 47] width 12 height 11
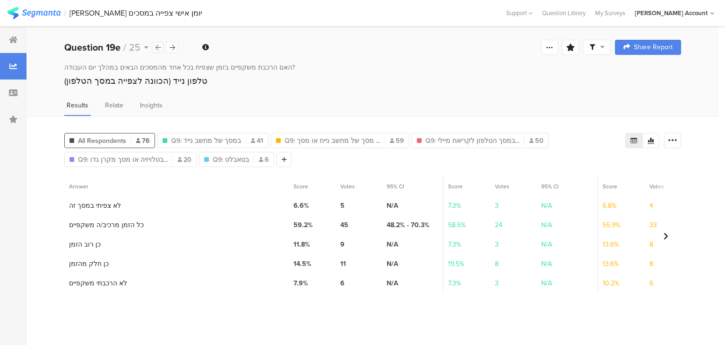
click at [154, 47] on div at bounding box center [158, 47] width 12 height 11
click at [170, 47] on icon at bounding box center [172, 47] width 5 height 6
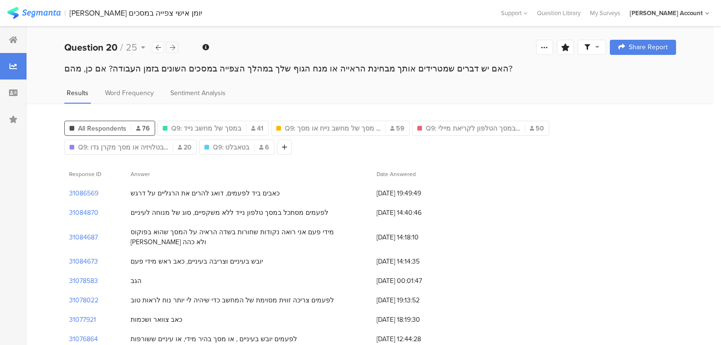
click at [170, 47] on icon at bounding box center [172, 47] width 5 height 6
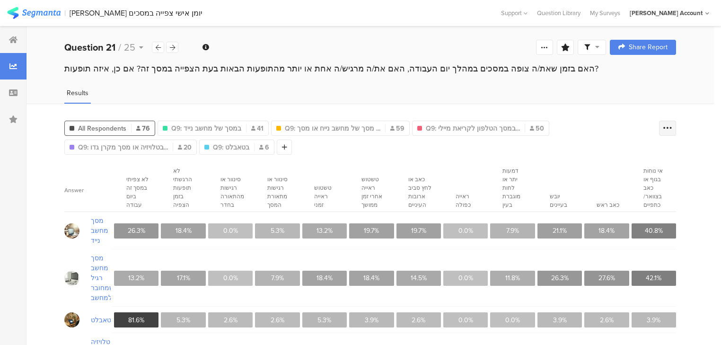
click at [668, 127] on icon at bounding box center [667, 127] width 9 height 9
click at [581, 195] on span "Export as Excel" at bounding box center [581, 194] width 45 height 9
click at [174, 49] on icon at bounding box center [172, 47] width 5 height 6
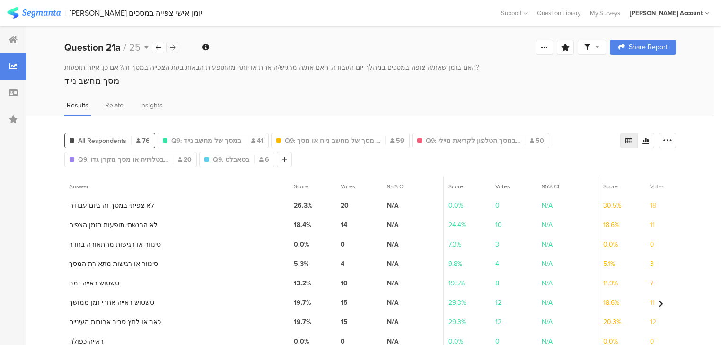
click at [174, 49] on icon at bounding box center [172, 47] width 5 height 6
click at [248, 161] on div "Q9: בטאבלט 6" at bounding box center [237, 160] width 74 height 10
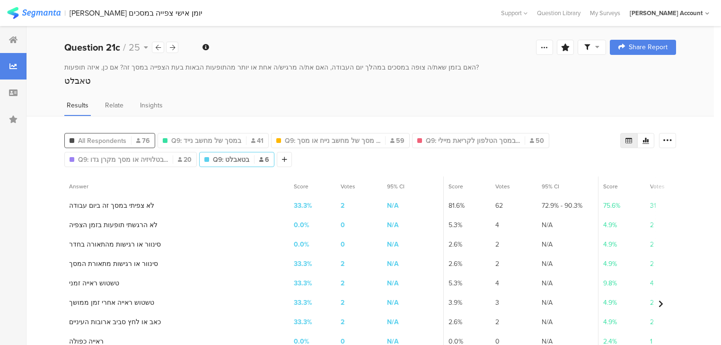
click at [83, 137] on span "All Respondents" at bounding box center [102, 141] width 48 height 10
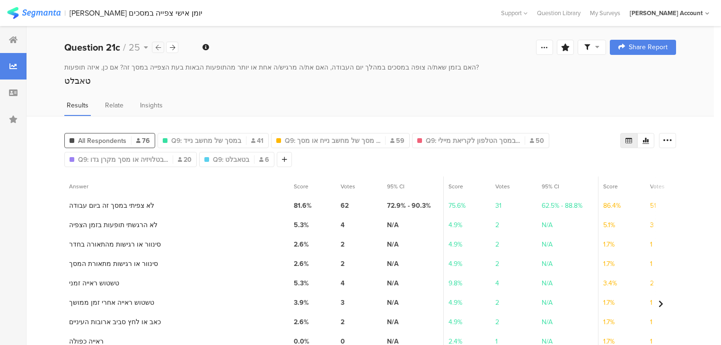
click at [157, 49] on icon at bounding box center [158, 47] width 5 height 6
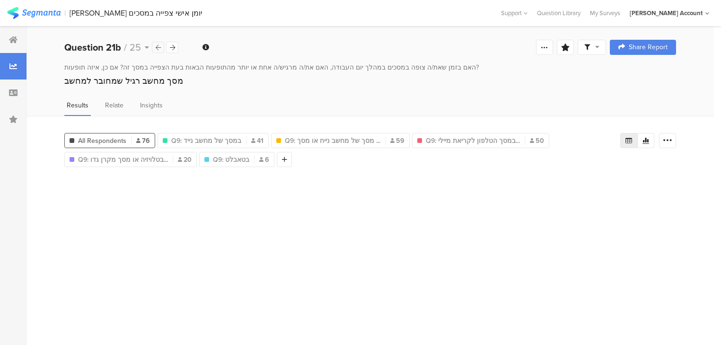
click at [157, 49] on icon at bounding box center [158, 47] width 5 height 6
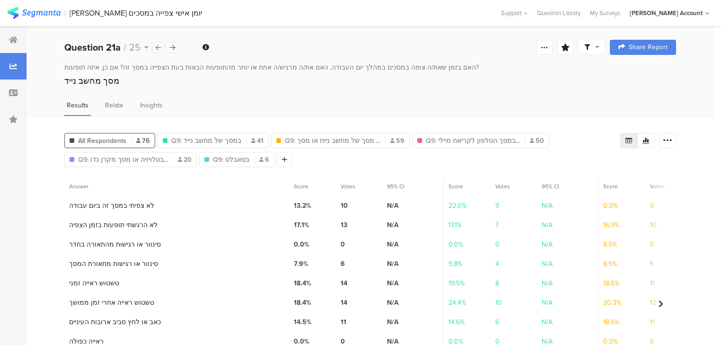
click at [157, 49] on icon at bounding box center [158, 47] width 5 height 6
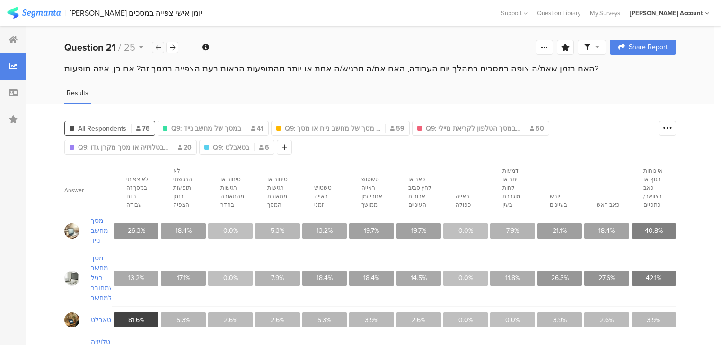
click at [157, 49] on icon at bounding box center [158, 47] width 5 height 6
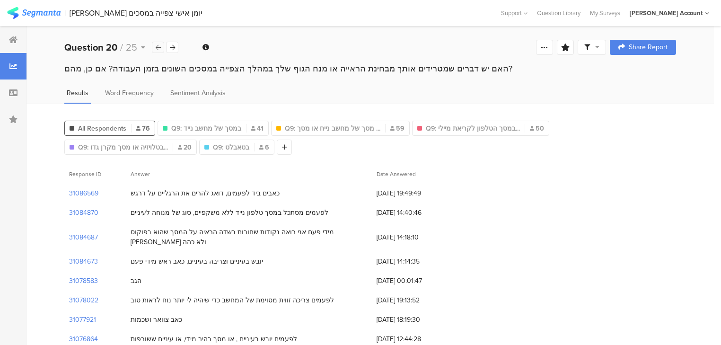
click at [157, 49] on icon at bounding box center [158, 47] width 5 height 6
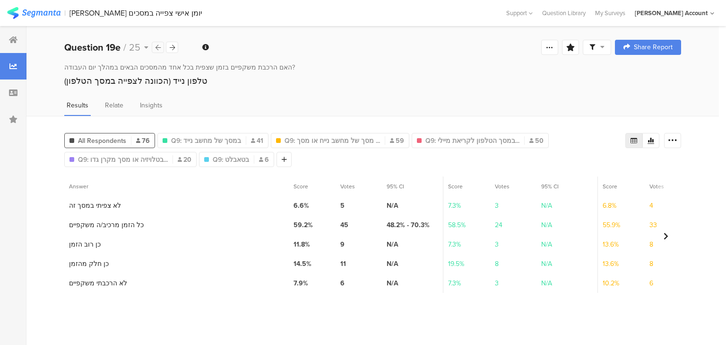
click at [157, 49] on icon at bounding box center [158, 47] width 5 height 6
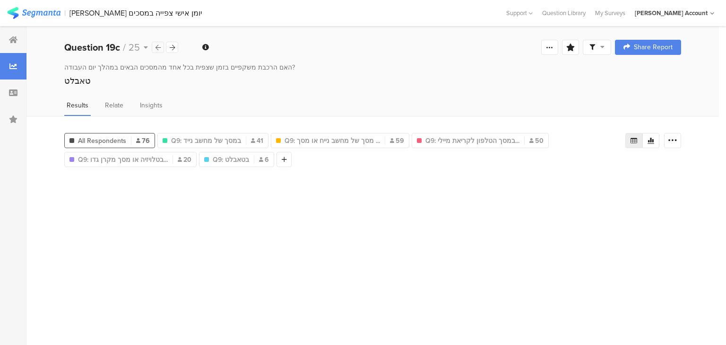
click at [157, 49] on icon at bounding box center [158, 47] width 5 height 6
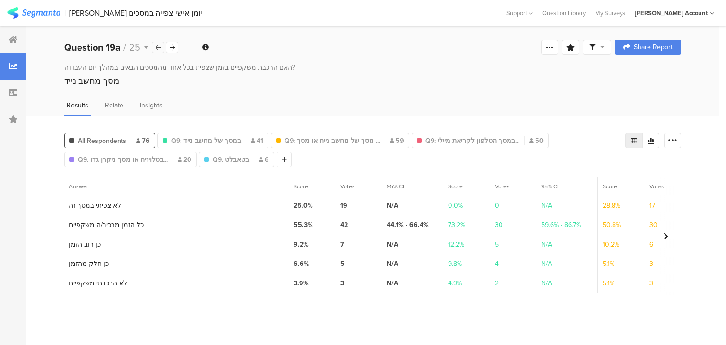
click at [157, 49] on icon at bounding box center [158, 47] width 5 height 6
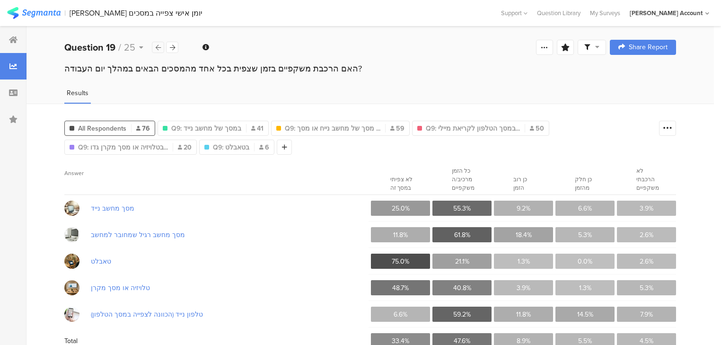
click at [157, 49] on icon at bounding box center [158, 47] width 5 height 6
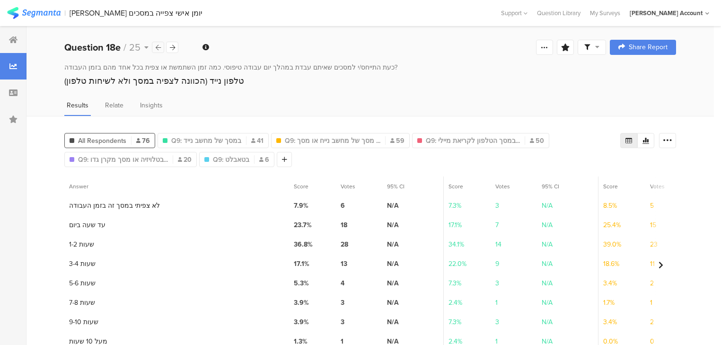
click at [157, 49] on icon at bounding box center [158, 47] width 5 height 6
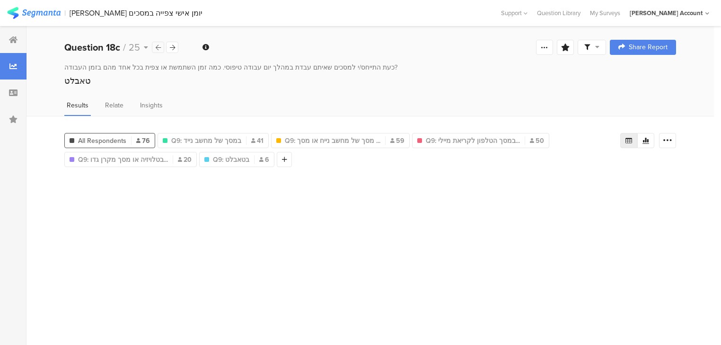
click at [157, 49] on icon at bounding box center [158, 47] width 5 height 6
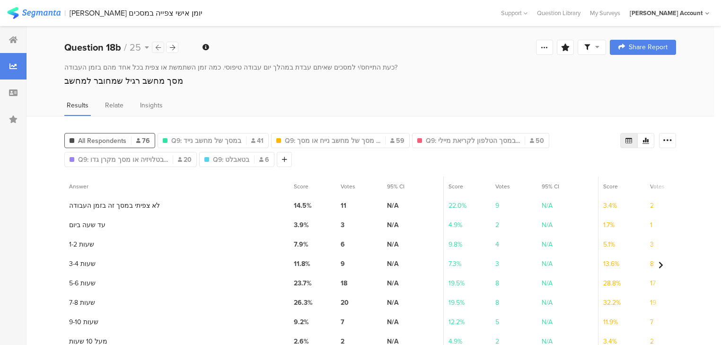
click at [157, 49] on icon at bounding box center [158, 47] width 5 height 6
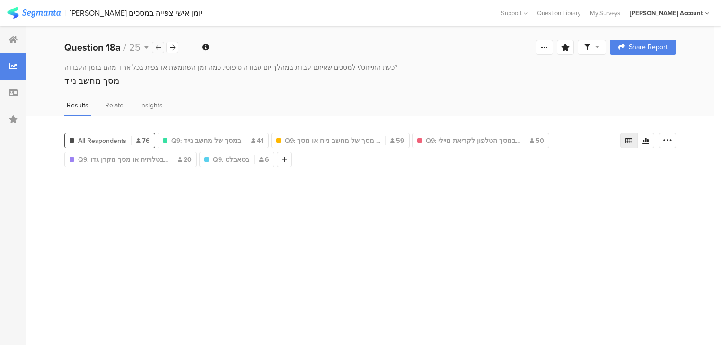
click at [157, 49] on icon at bounding box center [158, 47] width 5 height 6
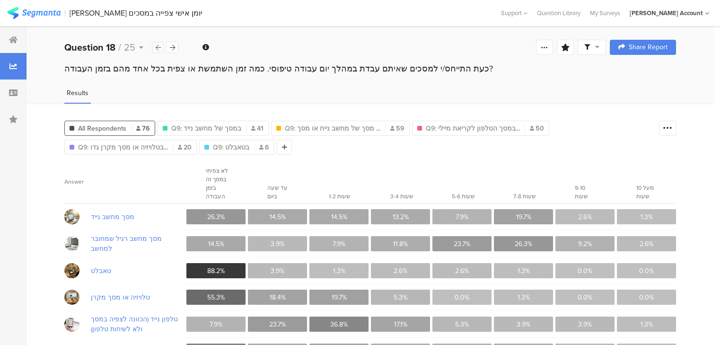
click at [157, 49] on icon at bounding box center [158, 47] width 5 height 6
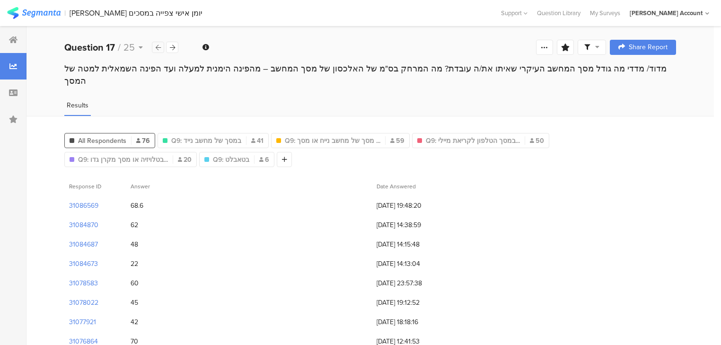
click at [157, 49] on icon at bounding box center [158, 47] width 5 height 6
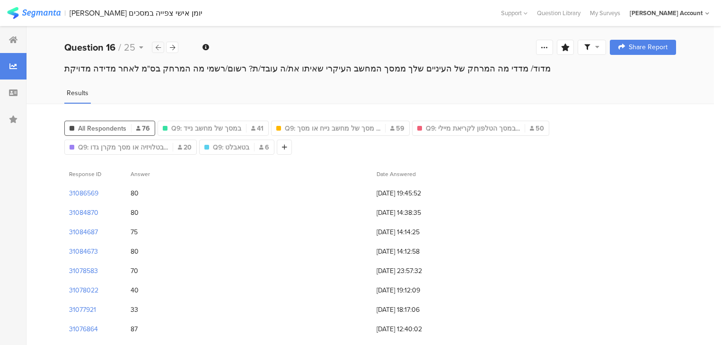
click at [157, 49] on icon at bounding box center [158, 47] width 5 height 6
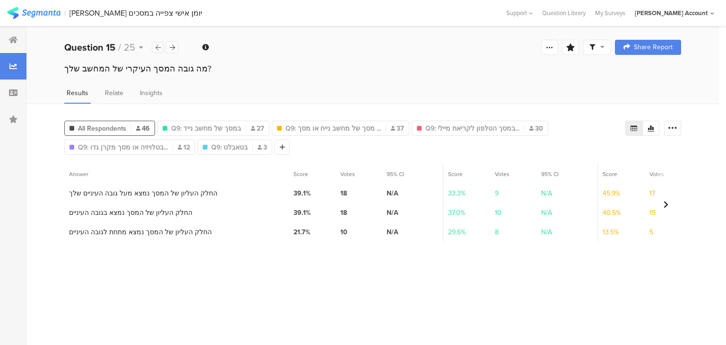
click at [157, 49] on icon at bounding box center [158, 47] width 5 height 6
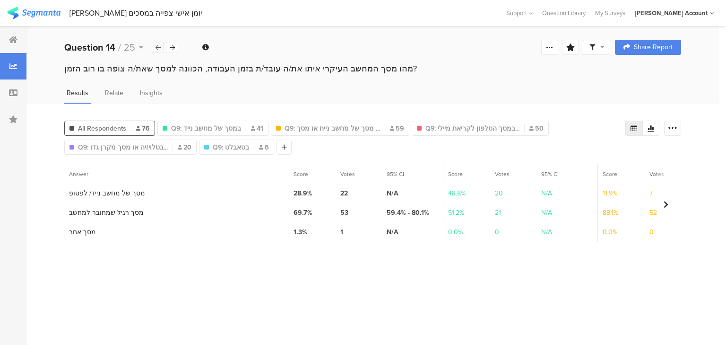
click at [157, 49] on icon at bounding box center [158, 47] width 5 height 6
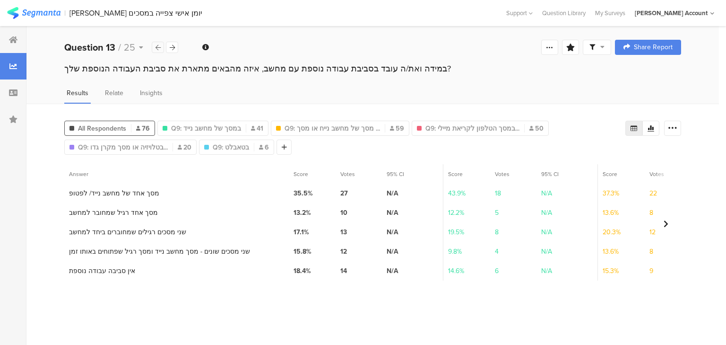
click at [157, 49] on icon at bounding box center [158, 47] width 5 height 6
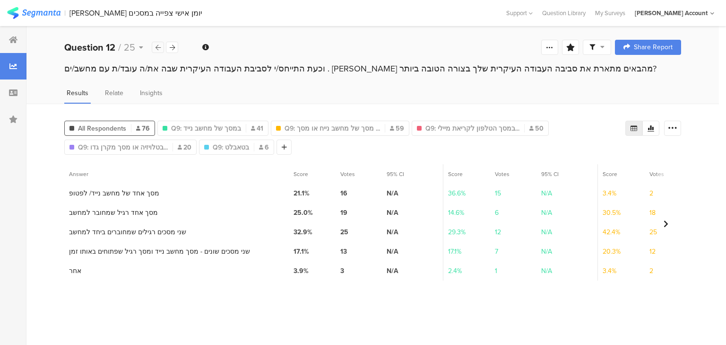
click at [157, 49] on icon at bounding box center [158, 47] width 5 height 6
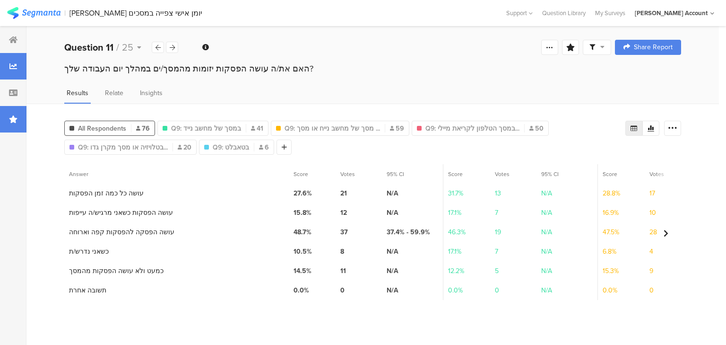
click at [17, 116] on icon at bounding box center [13, 119] width 9 height 8
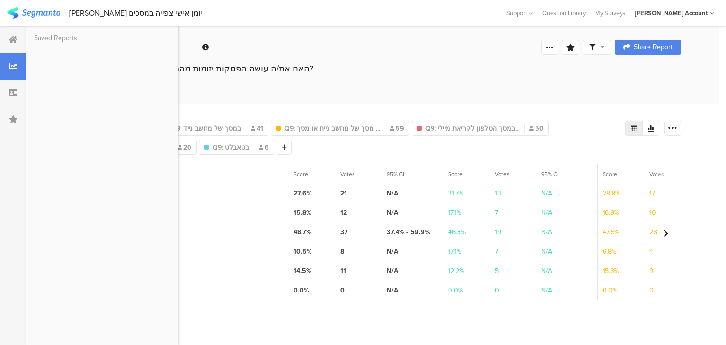
click at [249, 174] on section "Answer" at bounding box center [176, 173] width 225 height 19
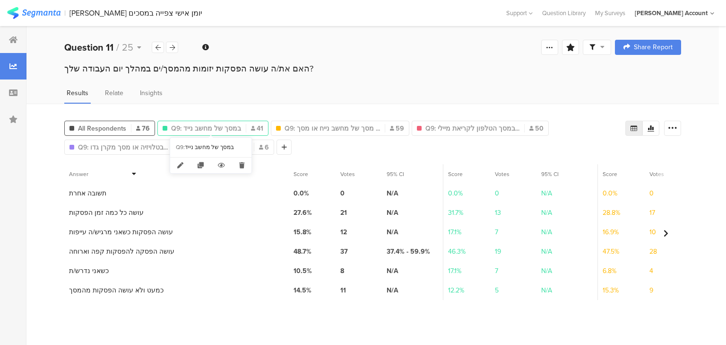
click at [213, 124] on span "Q9: במסך של מחשב נייד" at bounding box center [206, 128] width 70 height 10
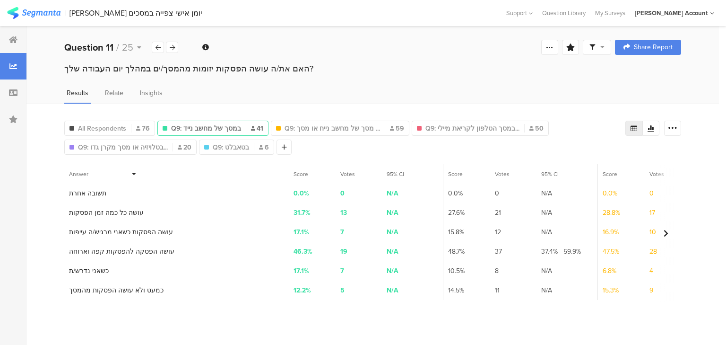
click at [212, 125] on span "Q9: במסך של מחשב נייד" at bounding box center [206, 128] width 70 height 10
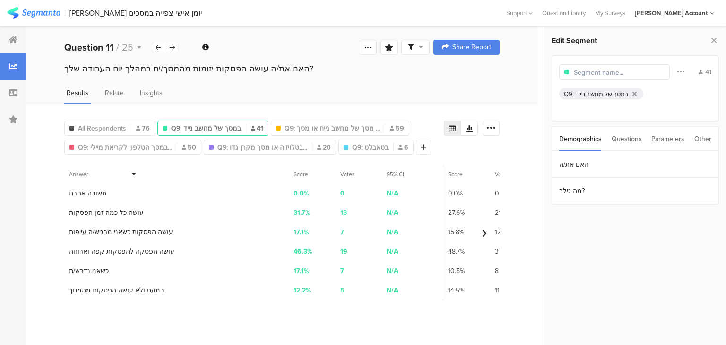
click at [590, 72] on input "text" at bounding box center [615, 73] width 82 height 10
click at [626, 72] on input "צופה במסך מחשב נייד N=41" at bounding box center [615, 73] width 82 height 10
type input "צפה במסך מחשב נייד N=41"
click at [340, 130] on span "Q9: מסך של מחשב נייח או מסך ..." at bounding box center [340, 128] width 96 height 10
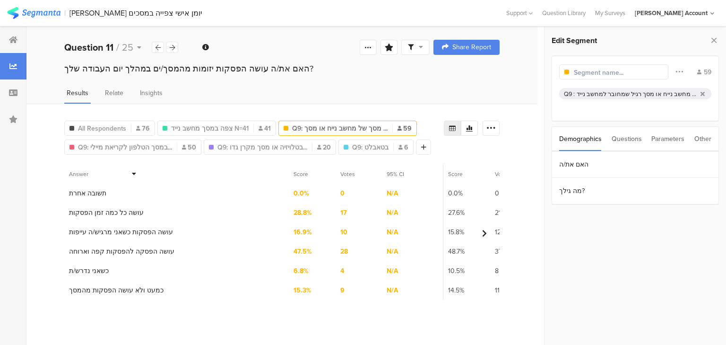
click at [628, 68] on input "text" at bounding box center [615, 73] width 82 height 10
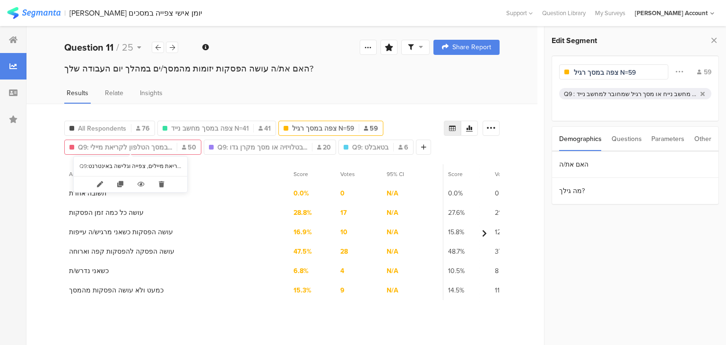
type input "צפה במסך רגיל N=59"
click at [125, 148] on span "Q9: במסך הטלפון לקריאת מיילי..." at bounding box center [125, 147] width 94 height 10
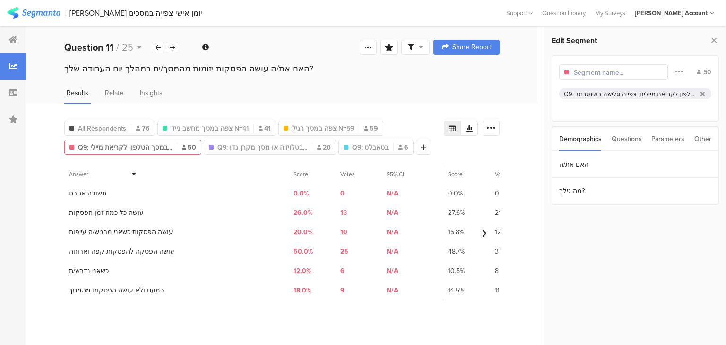
click at [585, 73] on input "text" at bounding box center [615, 73] width 82 height 10
type input "צפה במסך טלפון סלולרי N=50"
click at [270, 148] on span "Q9: בטלויזיה או מסך מקרן גדו..." at bounding box center [256, 147] width 90 height 10
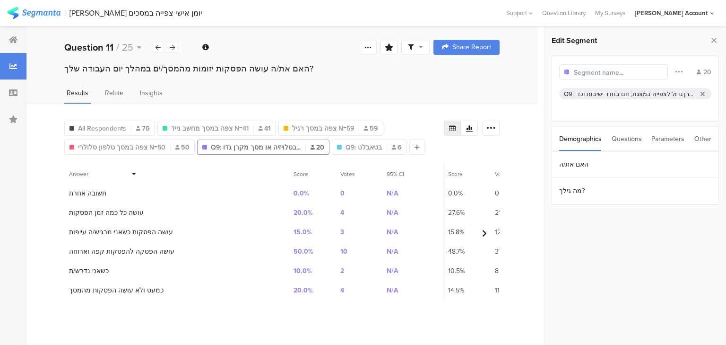
click at [588, 72] on input "text" at bounding box center [615, 73] width 82 height 10
type input "צפה בטלויזיה או מסך מקרן N=20"
click at [382, 144] on div "Q9: בטאבלט 6" at bounding box center [375, 147] width 74 height 10
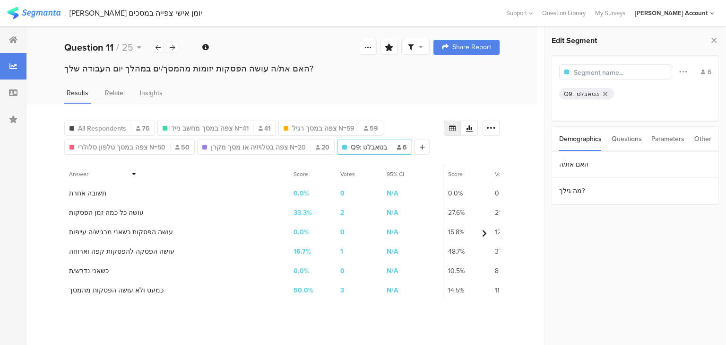
click at [588, 76] on input "text" at bounding box center [615, 73] width 82 height 10
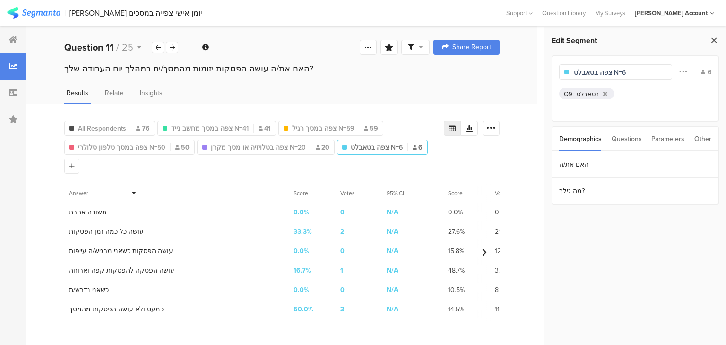
type input "צפה בטאבלט N=6"
click at [717, 42] on icon at bounding box center [714, 40] width 10 height 13
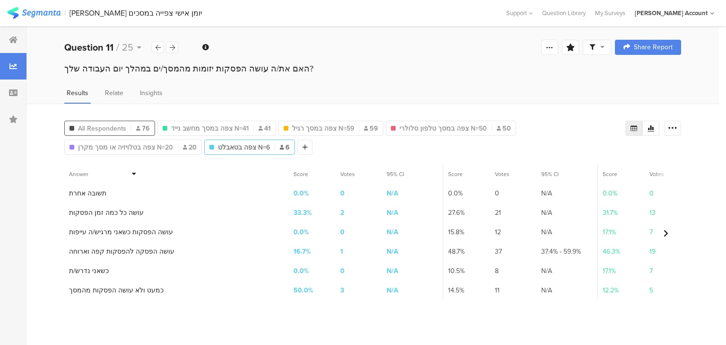
click at [122, 125] on span "All Respondents" at bounding box center [102, 128] width 48 height 10
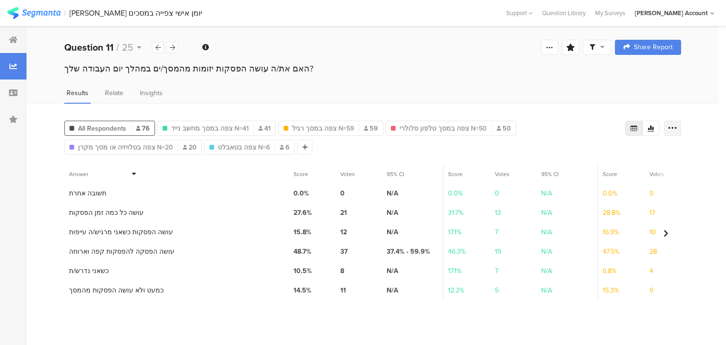
click at [675, 125] on icon at bounding box center [672, 127] width 9 height 9
click at [570, 153] on span "Export as Excel" at bounding box center [581, 154] width 45 height 9
click at [128, 72] on div "האם את/ה עושה הפסקות יזומות מהמסך/ים במהלך יום העבודה שלך?" at bounding box center [372, 68] width 617 height 12
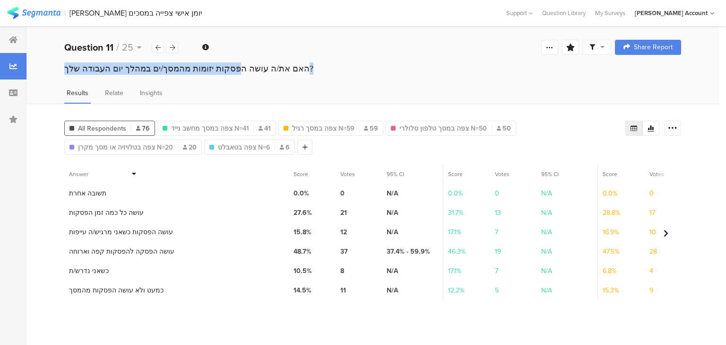
copy section "האם את/ה עושה הפסקות יזומות מהמסך/ים במהלך יום העבודה שלך?"
